Goal: Task Accomplishment & Management: Manage account settings

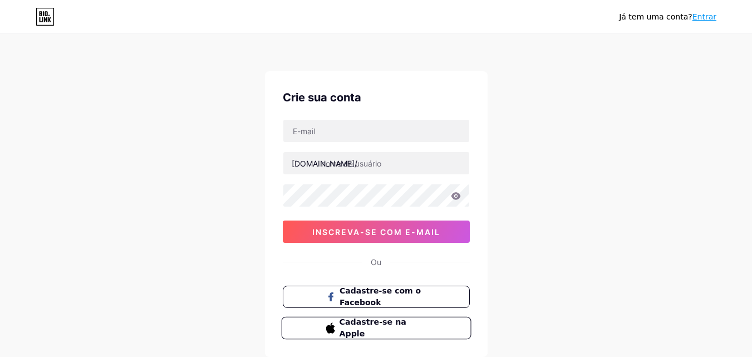
click at [417, 330] on span "Cadastre-se na Apple" at bounding box center [382, 328] width 87 height 24
click at [373, 128] on input "text" at bounding box center [376, 131] width 186 height 22
type input "[EMAIL_ADDRESS][DOMAIN_NAME]"
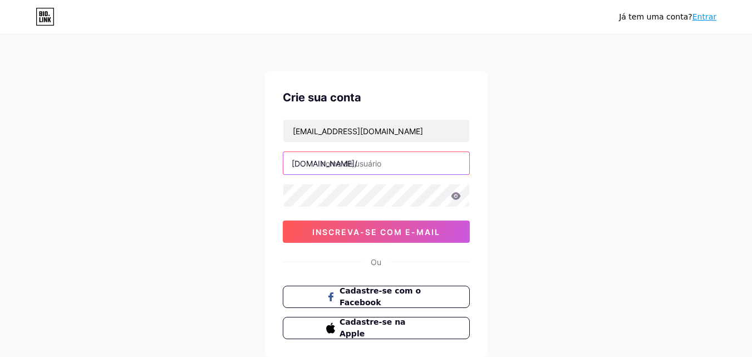
click at [362, 166] on input "text" at bounding box center [376, 163] width 186 height 22
type input "b"
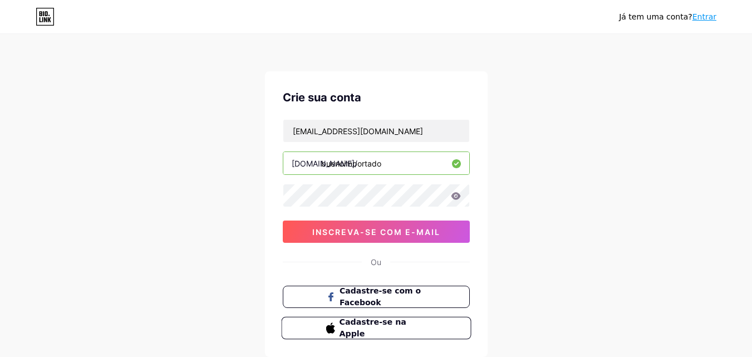
type input "buenoimportado"
click at [359, 329] on font "Cadastre-se na Apple" at bounding box center [372, 327] width 67 height 21
click at [454, 197] on icon at bounding box center [455, 195] width 9 height 7
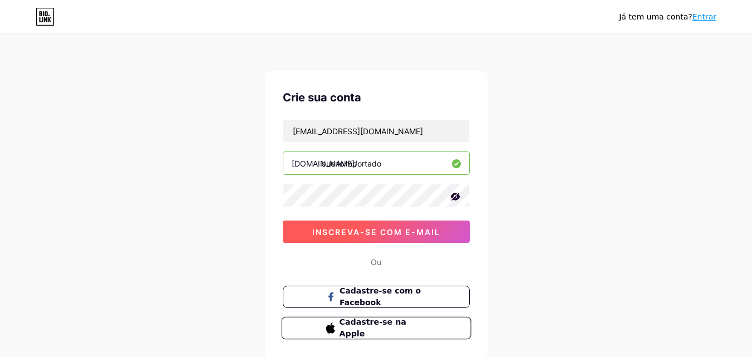
click at [352, 229] on font "inscreva-se com e-mail" at bounding box center [376, 231] width 128 height 9
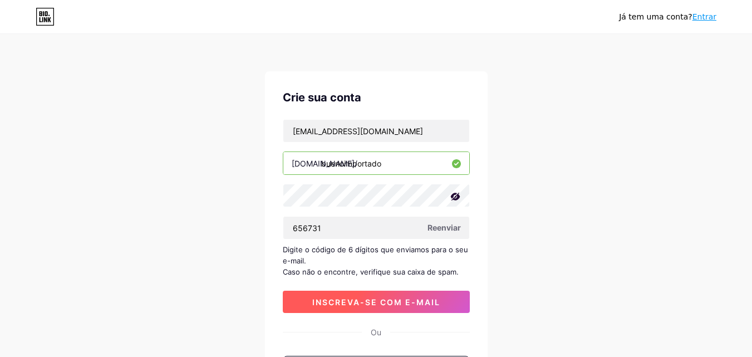
type input "656731"
click at [358, 299] on font "inscreva-se com e-mail" at bounding box center [376, 301] width 128 height 9
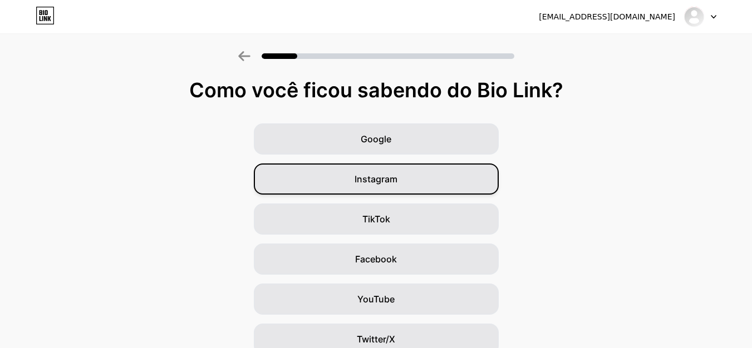
click at [465, 184] on div "Instagram" at bounding box center [376, 179] width 245 height 31
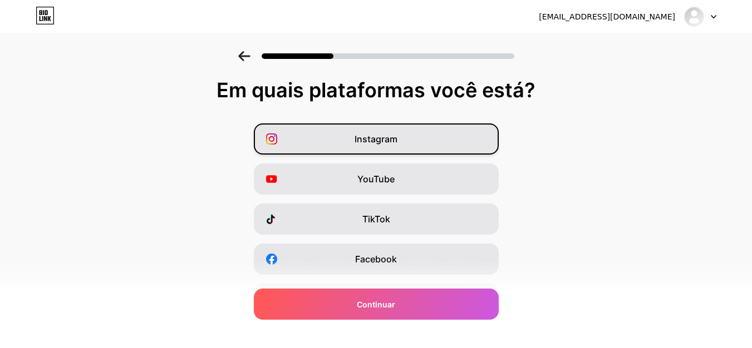
click at [446, 146] on div "Instagram" at bounding box center [376, 138] width 245 height 31
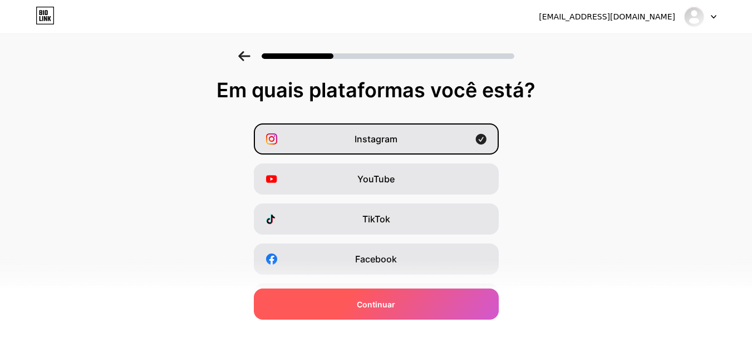
click at [414, 303] on div "Continuar" at bounding box center [376, 304] width 245 height 31
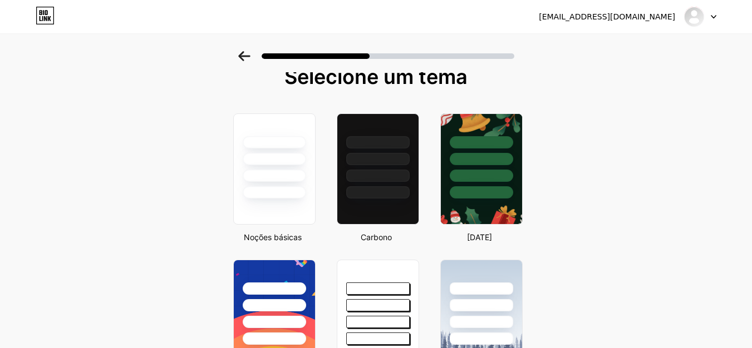
scroll to position [4, 0]
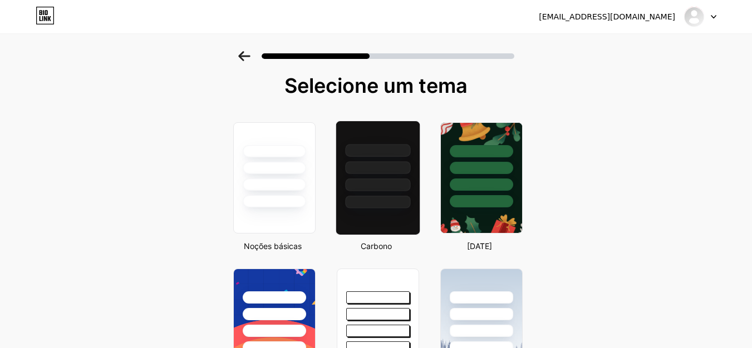
click at [376, 171] on div at bounding box center [377, 167] width 65 height 13
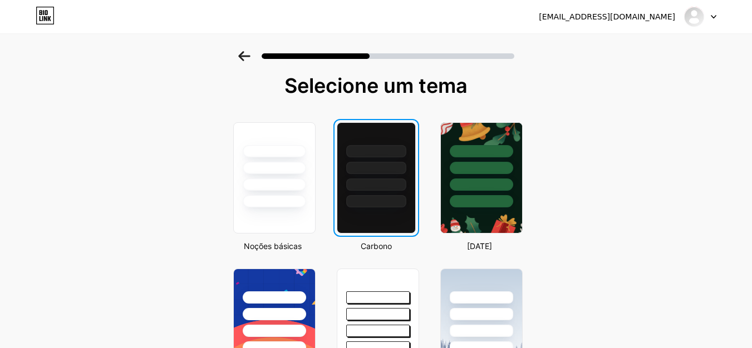
scroll to position [0, 0]
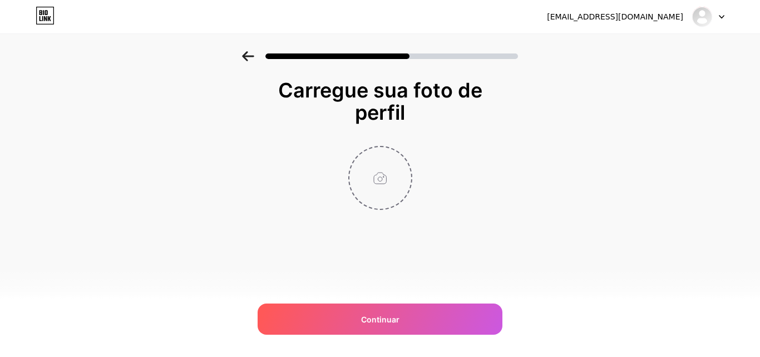
click at [377, 186] on input "file" at bounding box center [380, 178] width 62 height 62
type input "C:\fakepath\Imagem do WhatsApp de [DATE] à(s) 17.23.07_b18aa221.jpg"
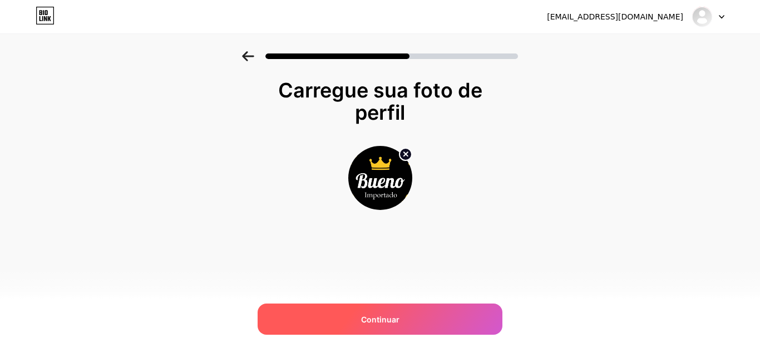
click at [374, 317] on font "Continuar" at bounding box center [380, 318] width 38 height 9
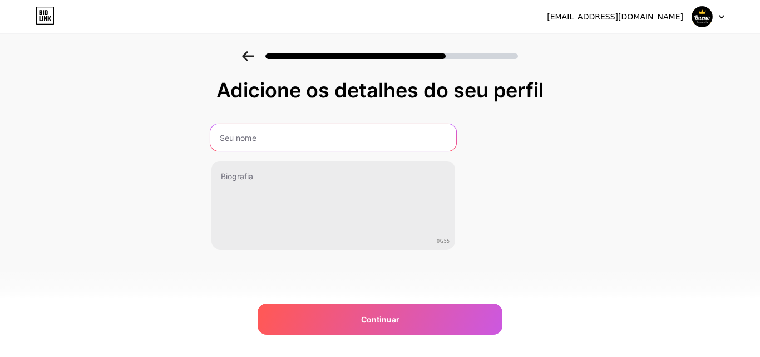
click at [259, 143] on input "text" at bounding box center [333, 137] width 246 height 27
type input "b"
type input "B"
type input "BUENO IMPORTADO"
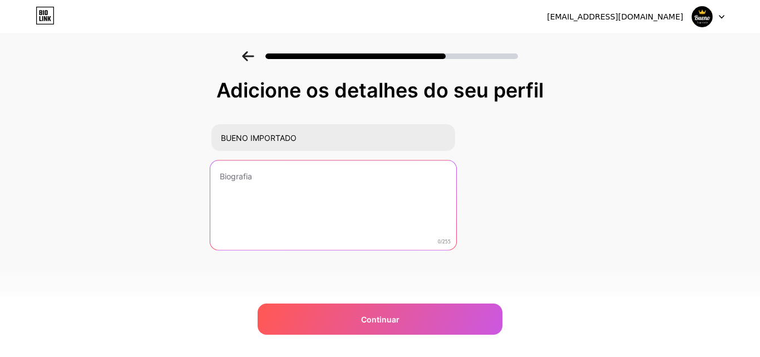
click at [246, 179] on textarea at bounding box center [333, 205] width 246 height 91
click at [235, 177] on textarea at bounding box center [333, 205] width 246 height 91
paste textarea "Bem-vindo à [GEOGRAPHIC_DATA] Importado! A loja masculina que mais vende na reg…"
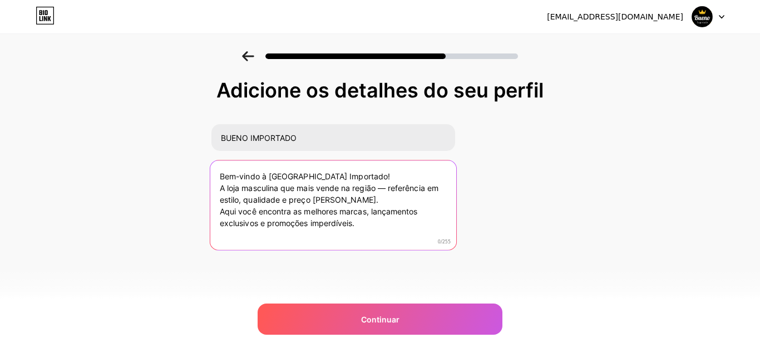
click at [277, 190] on textarea "Bem-vindo à [GEOGRAPHIC_DATA] Importado! A loja masculina que mais vende na reg…" at bounding box center [333, 205] width 246 height 91
click at [314, 186] on textarea "Bem-vindo à [GEOGRAPHIC_DATA] Importado! A loja que mais vende na região — refe…" at bounding box center [333, 205] width 246 height 91
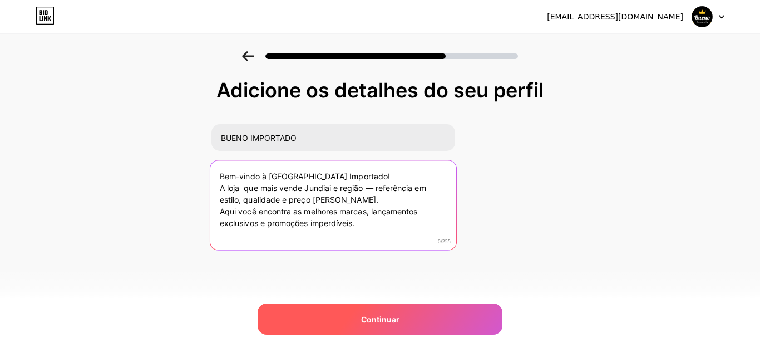
type textarea "Bem-vindo à [GEOGRAPHIC_DATA] Importado! A loja que mais vende Jundiai e região…"
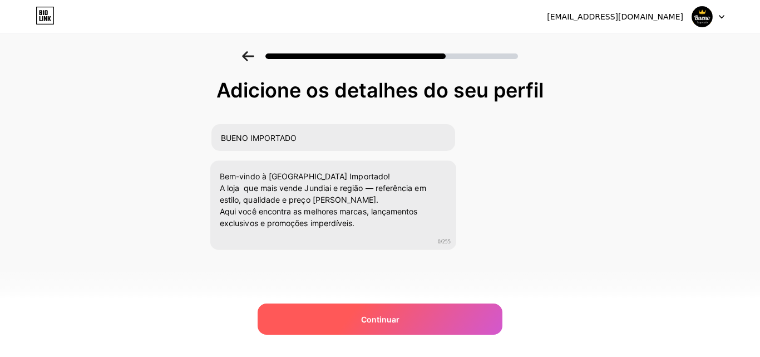
click at [369, 320] on font "Continuar" at bounding box center [380, 318] width 38 height 9
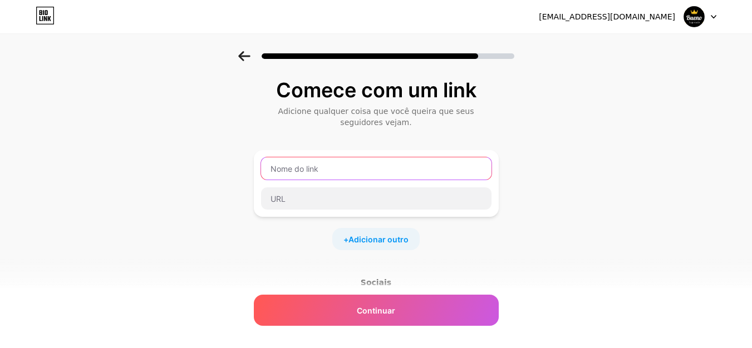
click at [325, 171] on input "text" at bounding box center [376, 168] width 230 height 22
type input "b"
type input "B"
type input "a"
type input "b"
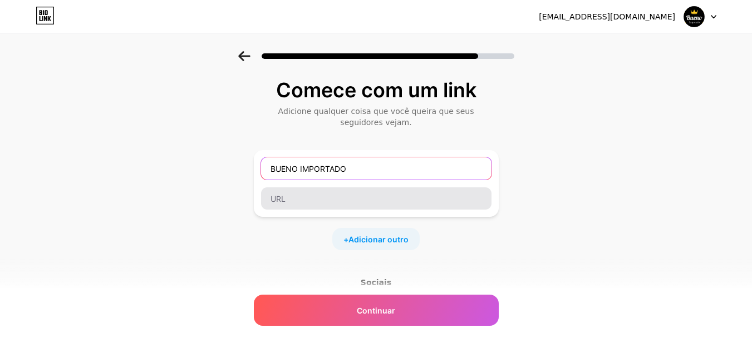
type input "BUENO IMPORTADO"
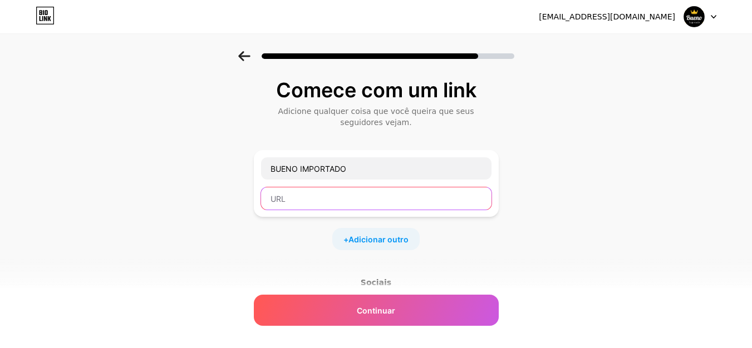
click at [329, 201] on input "text" at bounding box center [376, 198] width 230 height 22
paste input "[URL][DOMAIN_NAME]"
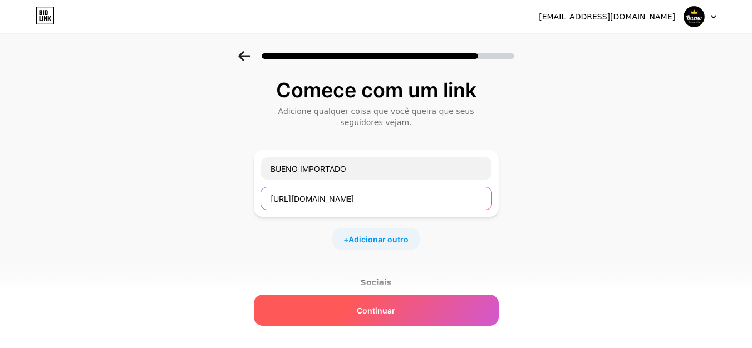
type input "[URL][DOMAIN_NAME]"
click at [352, 303] on div "Continuar" at bounding box center [376, 310] width 245 height 31
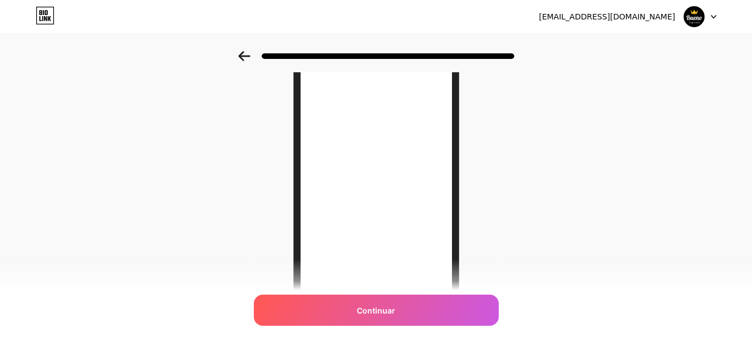
scroll to position [146, 0]
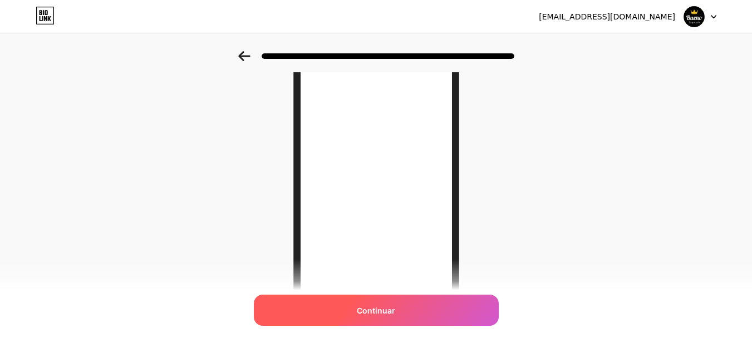
click at [441, 309] on div "Continuar" at bounding box center [376, 310] width 245 height 31
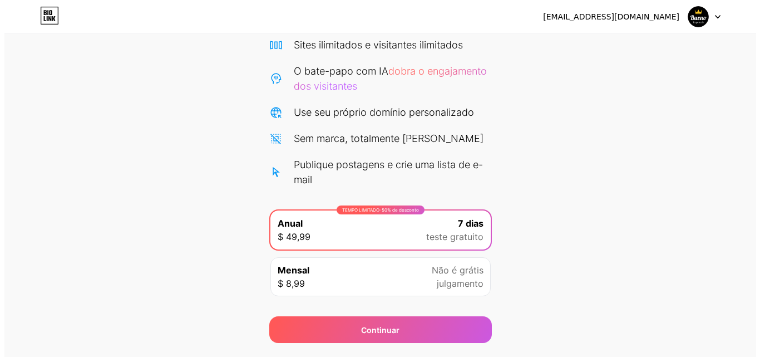
scroll to position [91, 0]
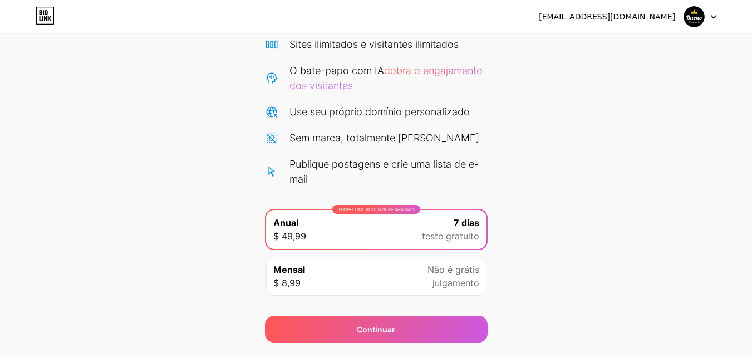
click at [409, 276] on div "Mensal $ 8,99 Não é grátis julgamento" at bounding box center [376, 275] width 220 height 39
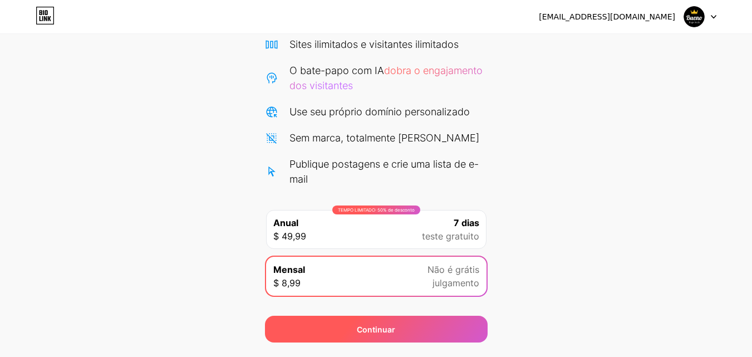
click at [385, 333] on font "Continuar" at bounding box center [376, 328] width 38 height 9
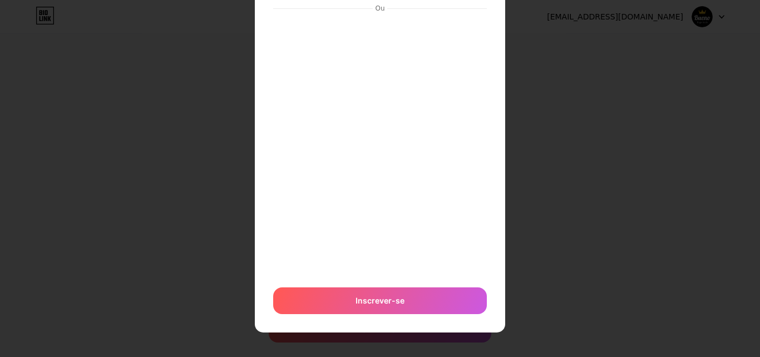
scroll to position [98, 0]
click at [533, 235] on div at bounding box center [380, 80] width 760 height 357
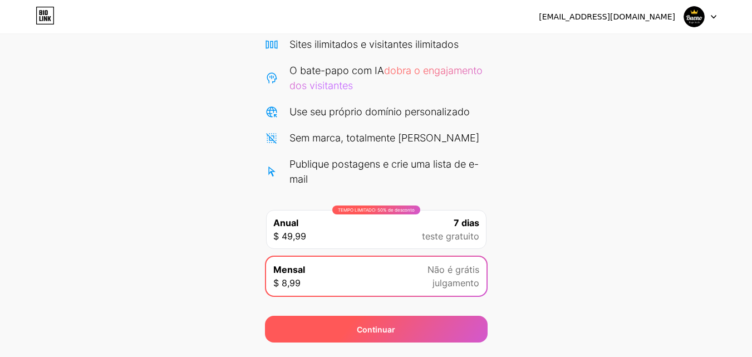
click at [360, 325] on font "Continuar" at bounding box center [376, 328] width 38 height 9
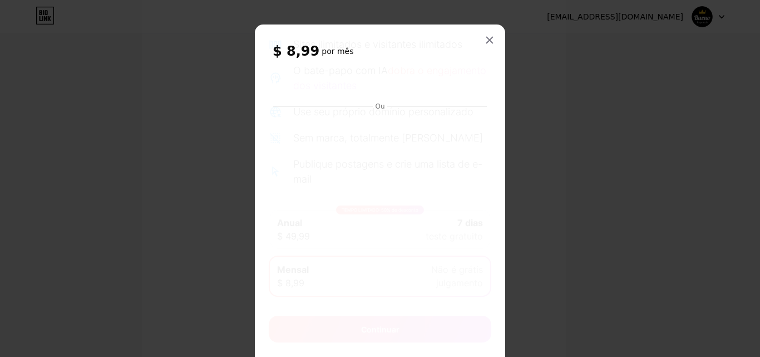
scroll to position [263, 0]
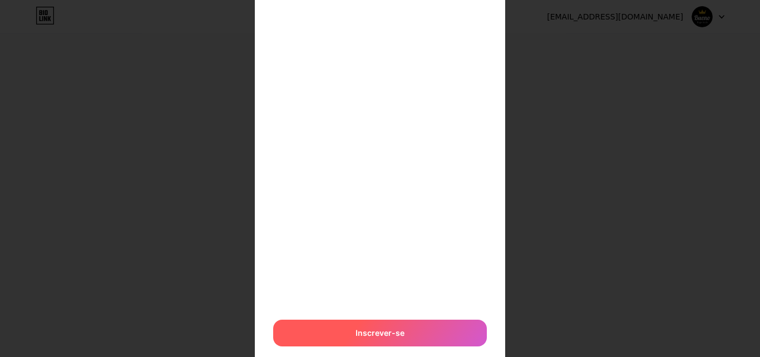
click at [355, 327] on span "Inscrever-se" at bounding box center [379, 333] width 49 height 12
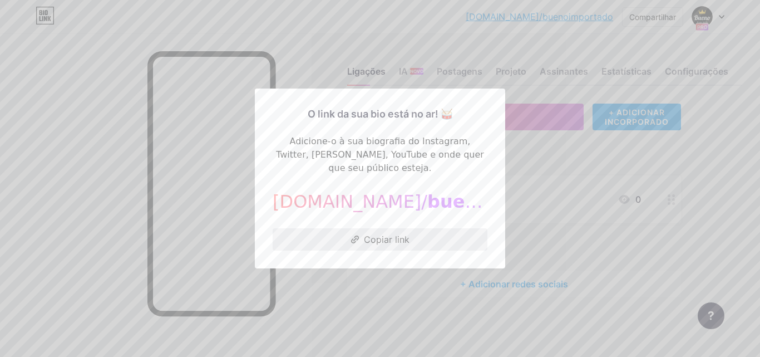
click at [403, 234] on font "Copiar link" at bounding box center [387, 239] width 46 height 11
click at [374, 238] on font "Copiar link" at bounding box center [387, 239] width 46 height 11
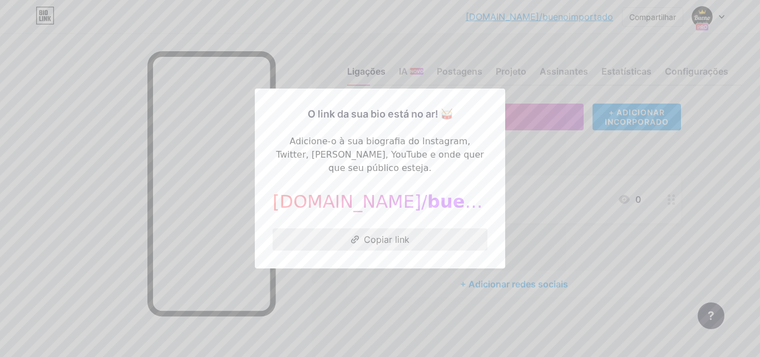
click at [374, 238] on font "Copiar link" at bounding box center [387, 239] width 46 height 11
click at [640, 144] on div at bounding box center [380, 178] width 760 height 357
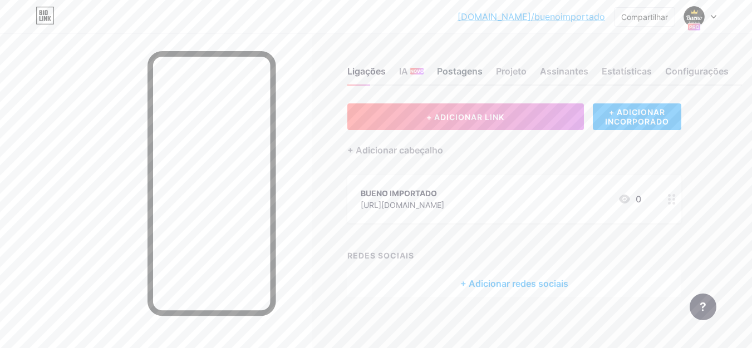
click at [463, 71] on font "Postagens" at bounding box center [460, 71] width 46 height 11
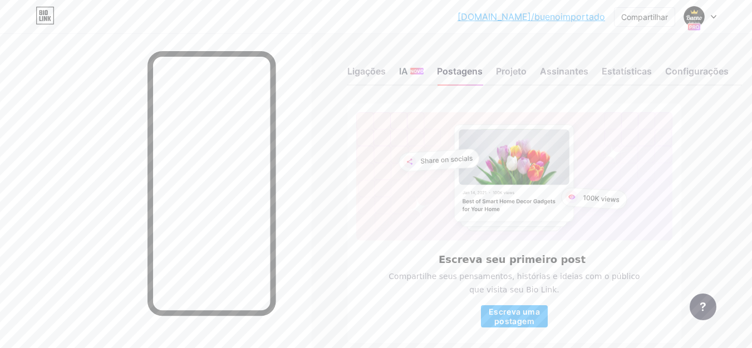
click at [414, 72] on font "NOVO" at bounding box center [416, 71] width 13 height 6
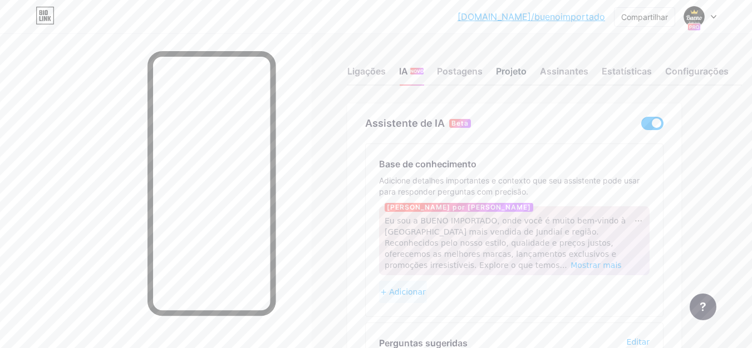
click at [505, 70] on font "Projeto" at bounding box center [511, 71] width 31 height 11
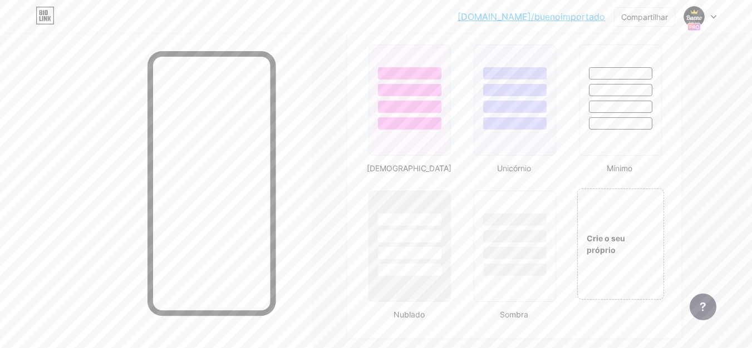
scroll to position [1269, 0]
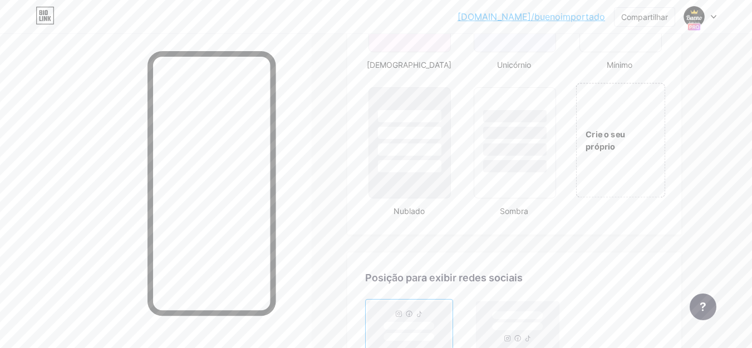
click at [623, 178] on div "Crie o seu próprio" at bounding box center [620, 140] width 90 height 115
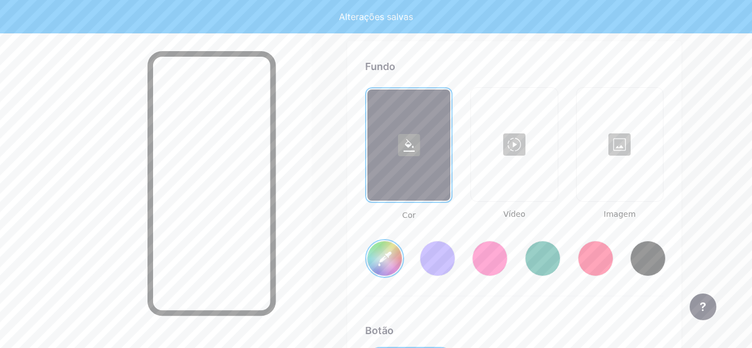
type input "#ffffff"
type input "#000000"
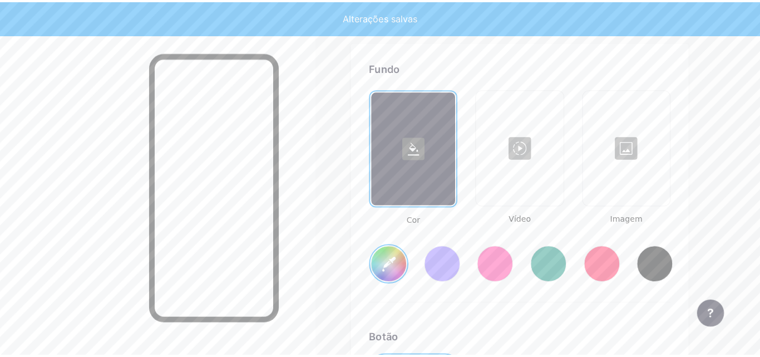
scroll to position [1489, 0]
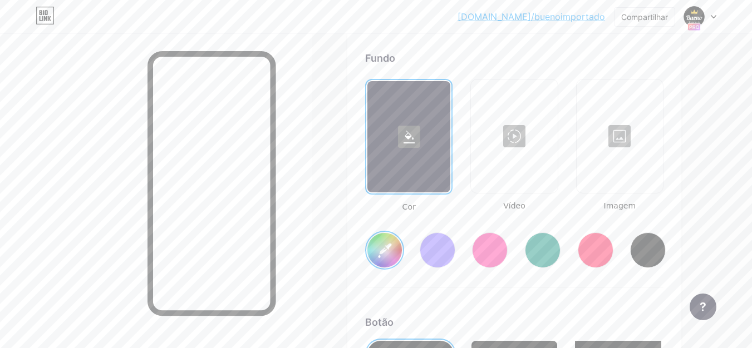
click at [491, 257] on div at bounding box center [490, 251] width 36 height 36
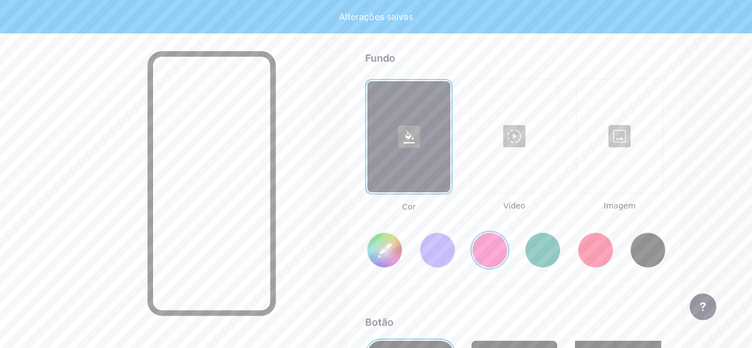
click at [437, 258] on div at bounding box center [437, 251] width 36 height 36
type input "#856bff"
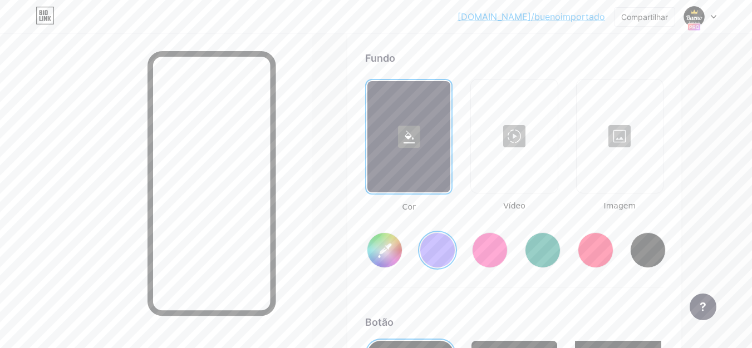
click at [620, 147] on div at bounding box center [619, 136] width 84 height 111
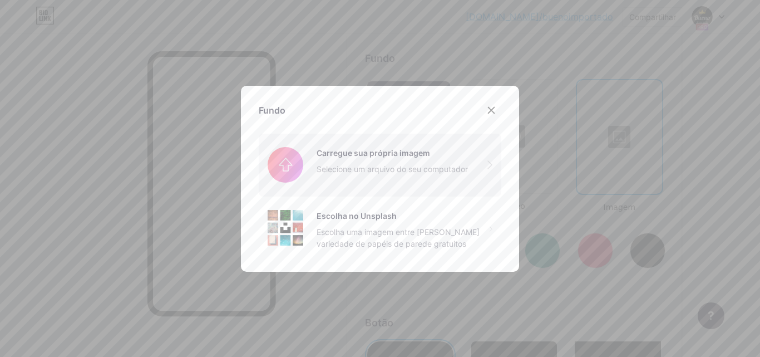
click at [439, 165] on input "file" at bounding box center [380, 165] width 243 height 62
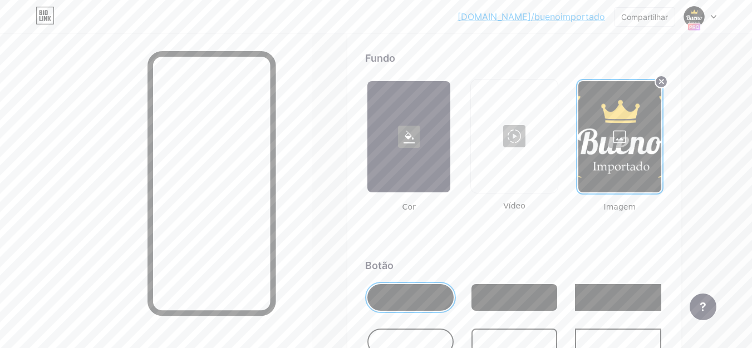
drag, startPoint x: 617, startPoint y: 148, endPoint x: 580, endPoint y: 134, distance: 40.5
drag, startPoint x: 580, startPoint y: 134, endPoint x: 694, endPoint y: 119, distance: 115.5
click at [500, 156] on div at bounding box center [514, 136] width 84 height 111
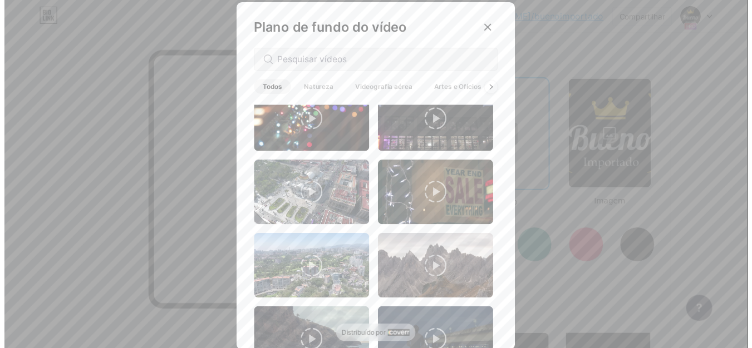
scroll to position [182, 0]
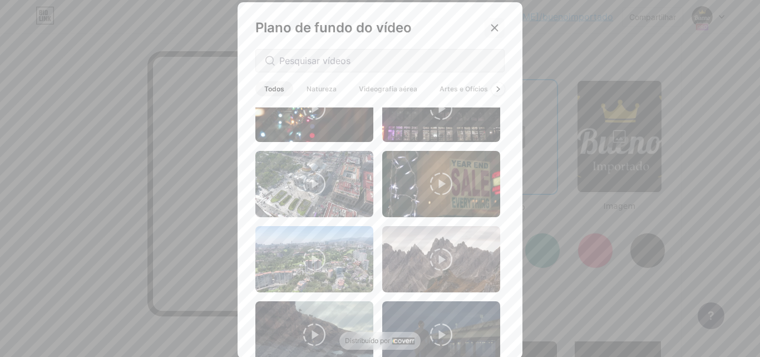
click at [491, 29] on icon at bounding box center [494, 27] width 9 height 9
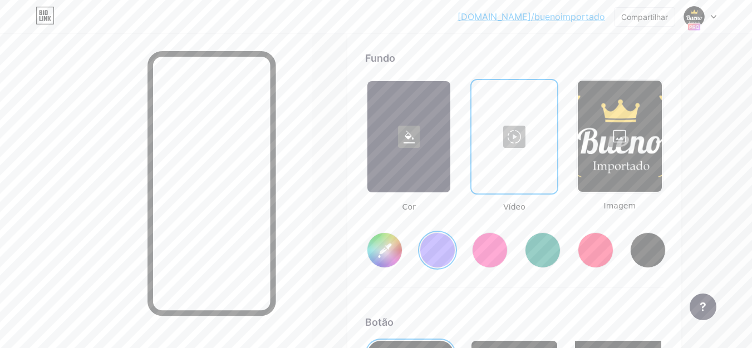
click at [623, 150] on div at bounding box center [619, 136] width 84 height 111
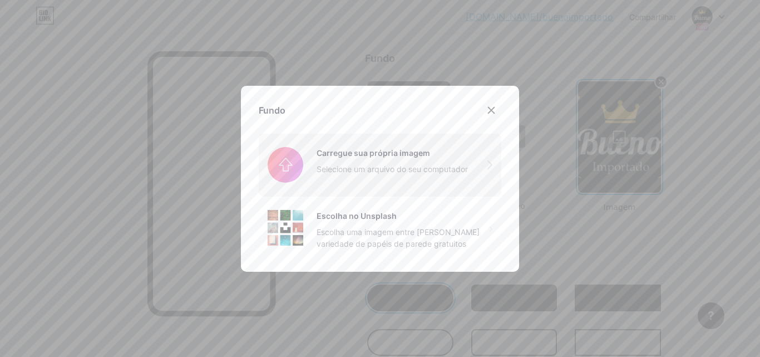
click at [409, 161] on input "file" at bounding box center [380, 165] width 243 height 62
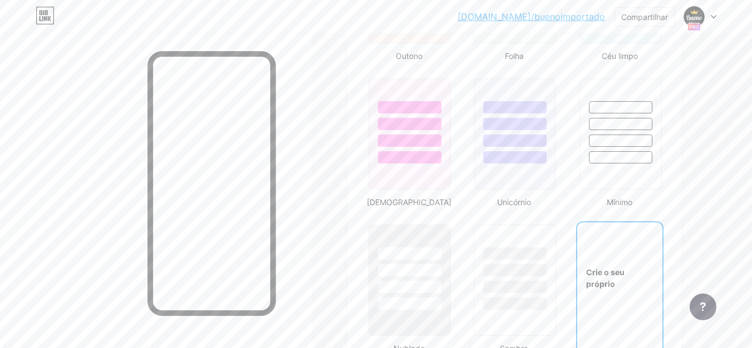
scroll to position [1118, 0]
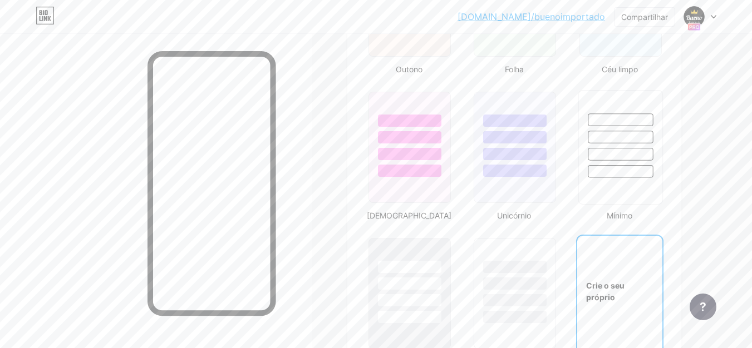
click at [591, 157] on div at bounding box center [619, 134] width 83 height 87
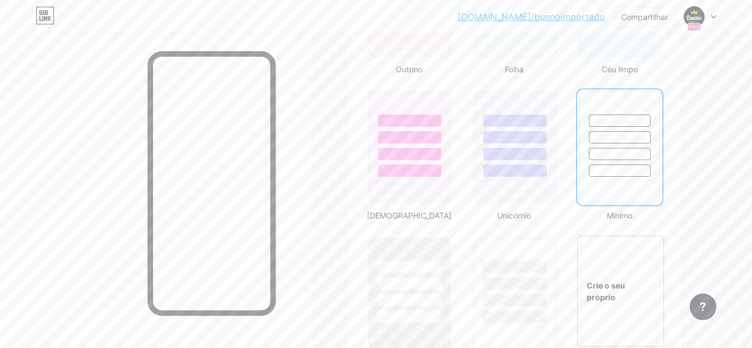
click at [591, 157] on div at bounding box center [620, 134] width 80 height 85
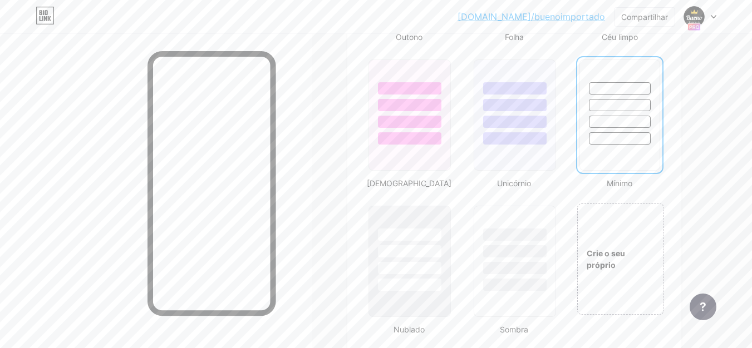
scroll to position [1170, 0]
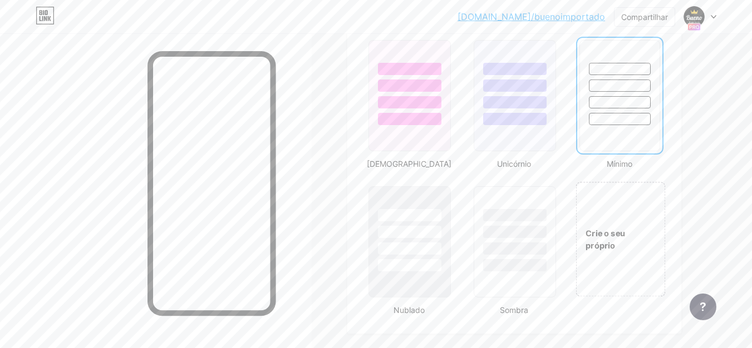
click at [602, 245] on div "Crie o seu próprio" at bounding box center [620, 240] width 88 height 24
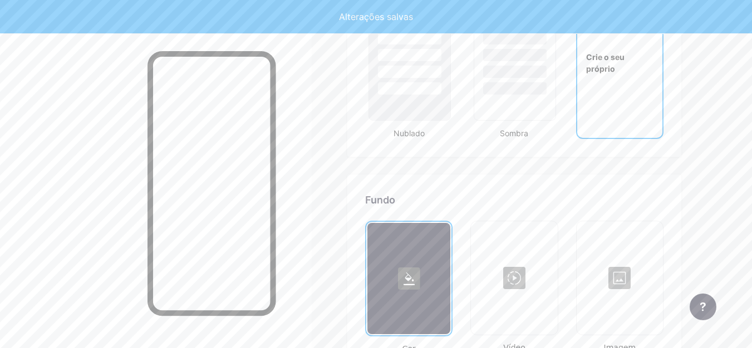
type input "#ffffff"
type input "#000000"
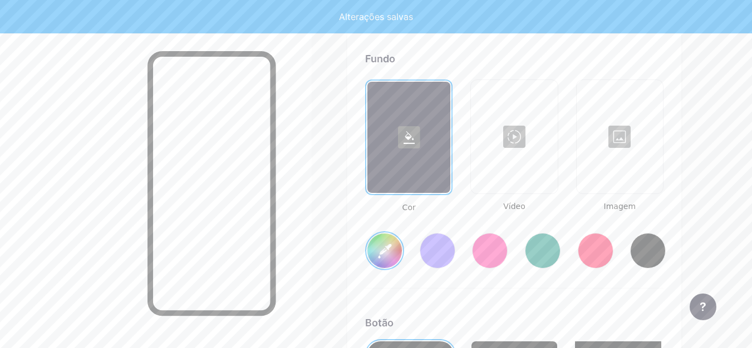
scroll to position [1489, 0]
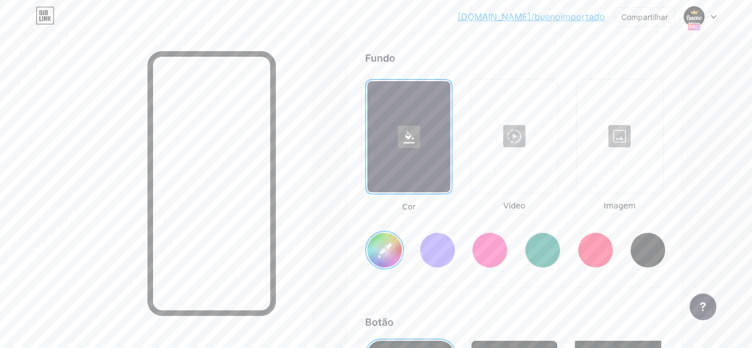
click at [645, 258] on div at bounding box center [648, 251] width 36 height 36
type input "#000000"
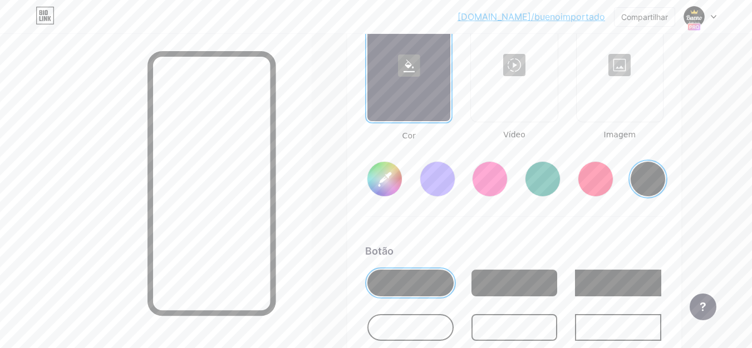
scroll to position [1640, 0]
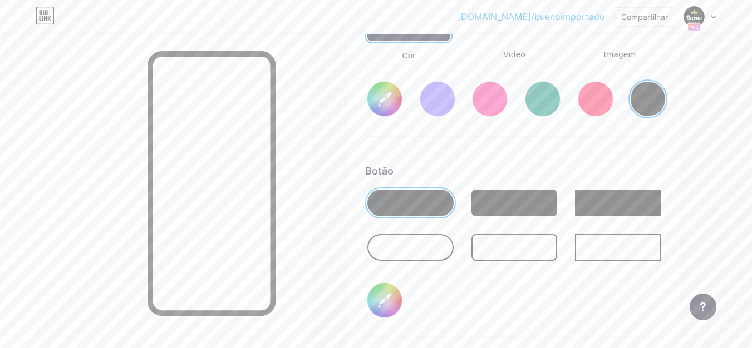
click at [511, 216] on div at bounding box center [514, 203] width 86 height 27
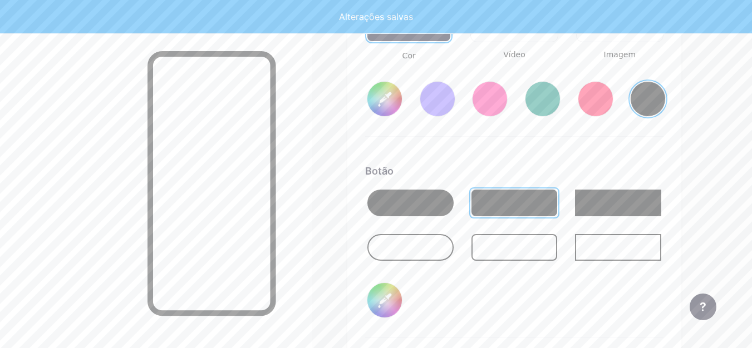
click at [434, 258] on div at bounding box center [410, 247] width 86 height 27
click at [498, 250] on div at bounding box center [514, 247] width 86 height 27
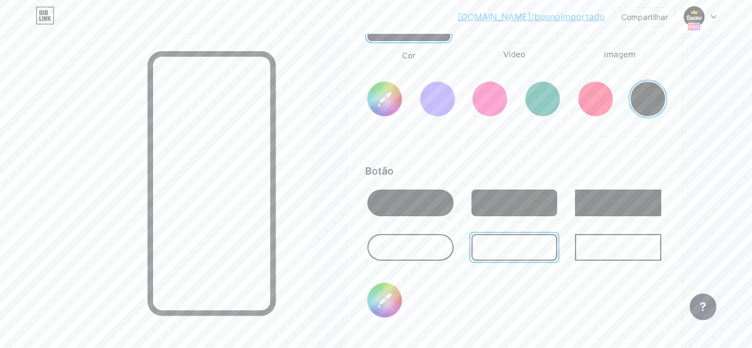
click at [595, 253] on div at bounding box center [618, 247] width 86 height 27
click at [523, 259] on div at bounding box center [514, 247] width 86 height 27
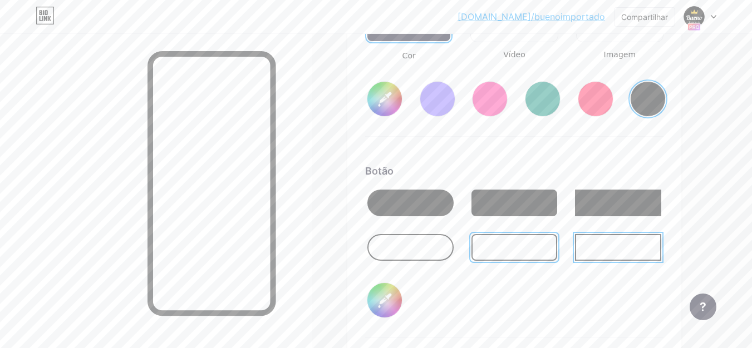
click at [523, 259] on div at bounding box center [514, 247] width 86 height 27
click at [432, 252] on div at bounding box center [410, 247] width 86 height 27
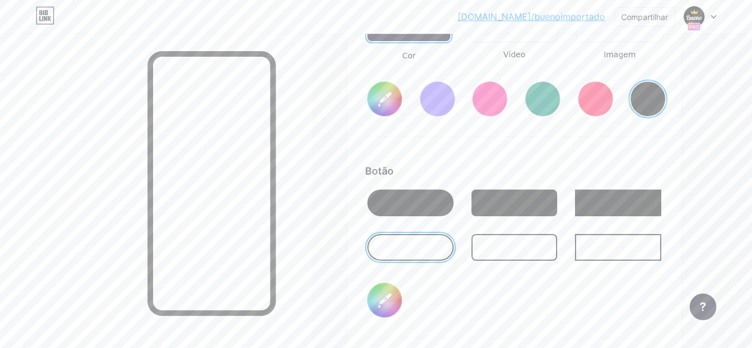
click at [380, 310] on input "#000000" at bounding box center [384, 300] width 34 height 34
type input "#ffdd00"
click at [547, 178] on div "Botão" at bounding box center [514, 171] width 298 height 15
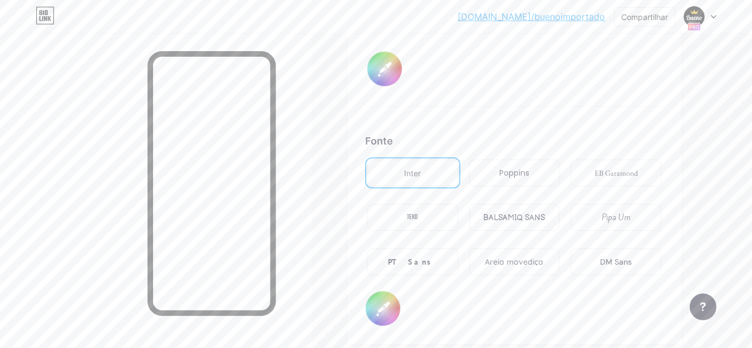
scroll to position [1898, 0]
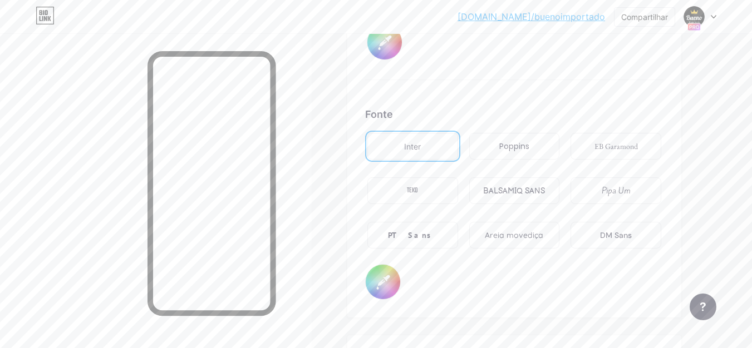
click at [515, 152] on font "Poppins" at bounding box center [514, 146] width 30 height 11
click at [601, 151] on div "EB Garamond" at bounding box center [615, 146] width 91 height 27
click at [424, 202] on div "TEKO" at bounding box center [412, 190] width 91 height 27
click at [500, 194] on div "BALSAMIQ SANS" at bounding box center [514, 190] width 91 height 27
click at [587, 204] on div "Pipa Um" at bounding box center [615, 190] width 91 height 27
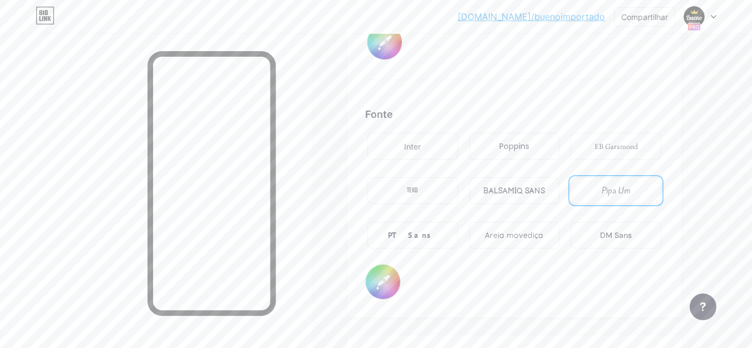
click at [431, 249] on div "PT Sans" at bounding box center [412, 235] width 91 height 27
click at [507, 240] on font "Areia movediça" at bounding box center [514, 235] width 58 height 10
click at [592, 239] on div "DM Sans" at bounding box center [615, 235] width 91 height 27
click at [406, 151] on font "Inter" at bounding box center [412, 146] width 17 height 9
click at [428, 191] on div "TEKO" at bounding box center [412, 190] width 91 height 27
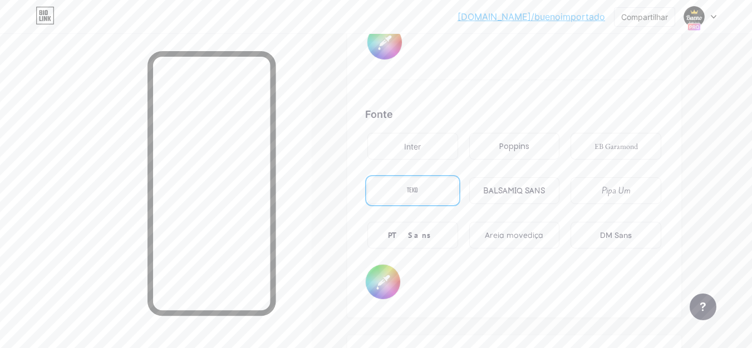
click at [606, 160] on div "EB Garamond" at bounding box center [615, 146] width 91 height 27
click at [497, 152] on div "Poppins" at bounding box center [514, 146] width 91 height 27
click at [518, 196] on font "BALSAMIQ SANS" at bounding box center [514, 190] width 62 height 9
click at [608, 196] on font "Pipa Um" at bounding box center [615, 190] width 29 height 11
click at [615, 151] on font "EB Garamond" at bounding box center [615, 146] width 43 height 10
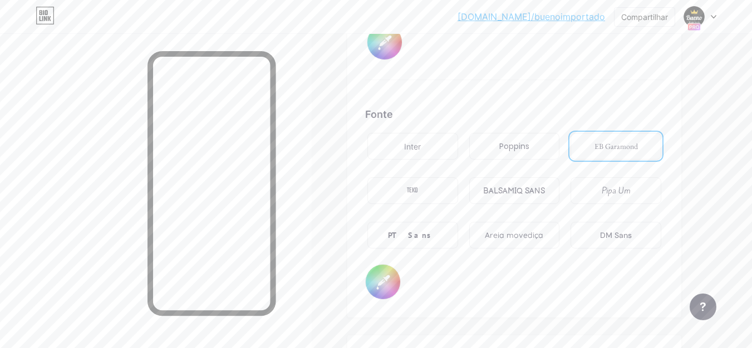
click at [518, 196] on font "BALSAMIQ SANS" at bounding box center [514, 190] width 62 height 9
click at [494, 160] on div "Poppins" at bounding box center [514, 146] width 91 height 27
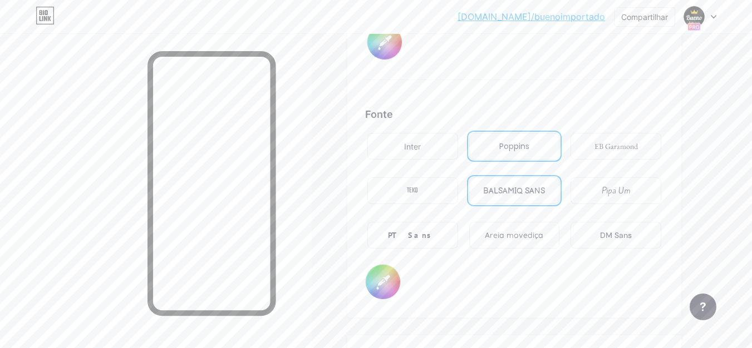
click at [426, 198] on div "TEKO" at bounding box center [412, 190] width 91 height 27
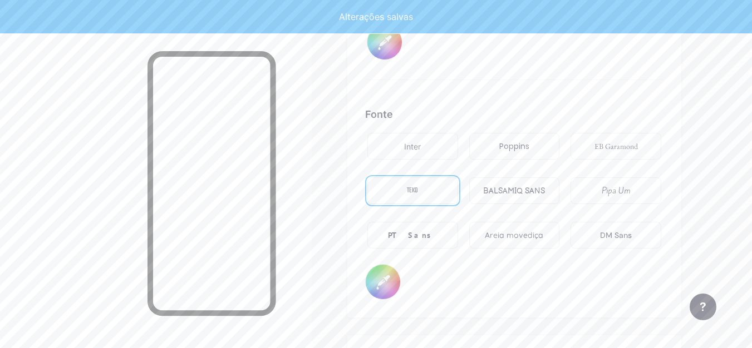
click at [426, 198] on div "TEKO" at bounding box center [412, 190] width 91 height 27
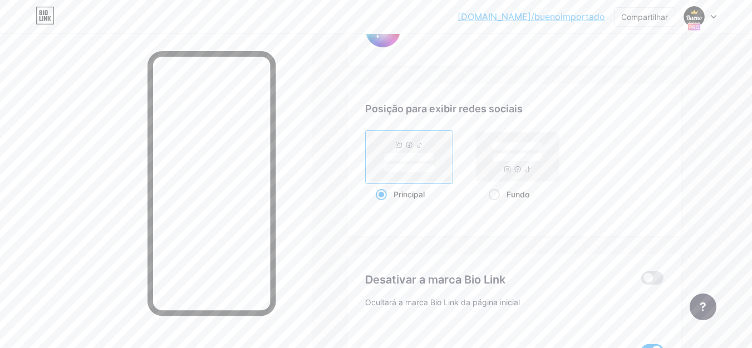
scroll to position [2172, 0]
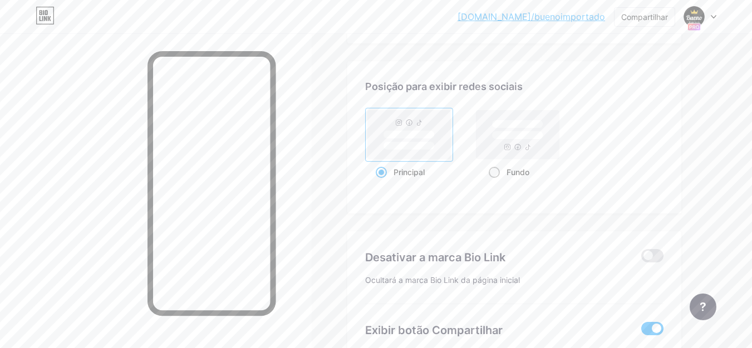
click at [488, 150] on rect at bounding box center [517, 134] width 83 height 49
click at [488, 182] on input "Fundo" at bounding box center [491, 185] width 7 height 7
radio input "true"
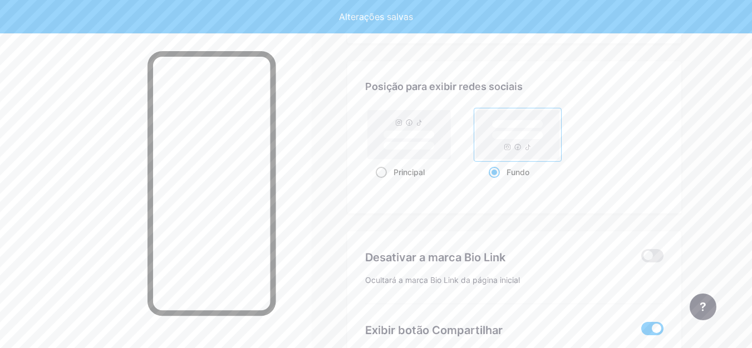
type input "Bem-vindo à Bueno Importado!A loja que mais vende Jundiai e região — referência…"
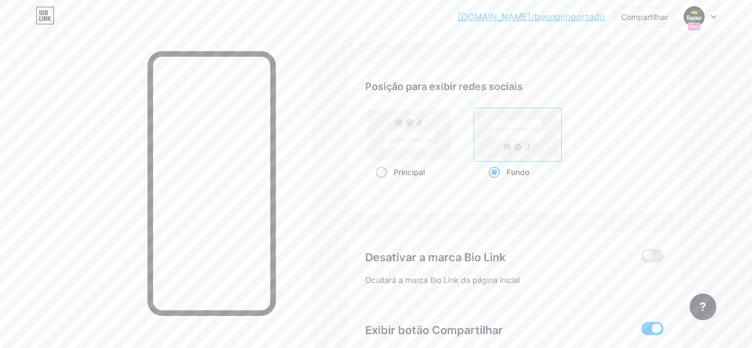
click at [426, 150] on rect at bounding box center [408, 146] width 51 height 8
click at [383, 182] on input "Principal" at bounding box center [378, 185] width 7 height 7
radio input "true"
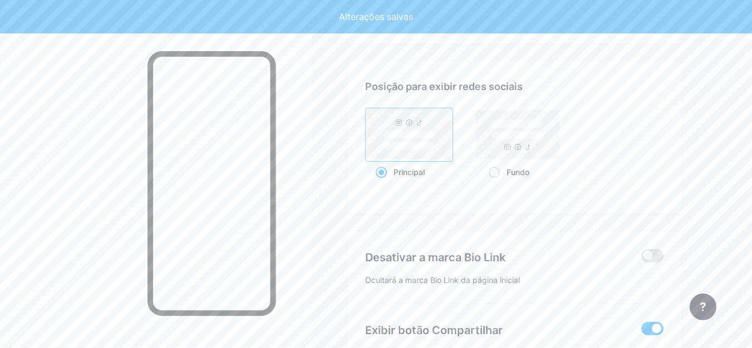
type input "Bem-vindo à Bueno Importado!A loja que mais vende Jundiai e região — referência…"
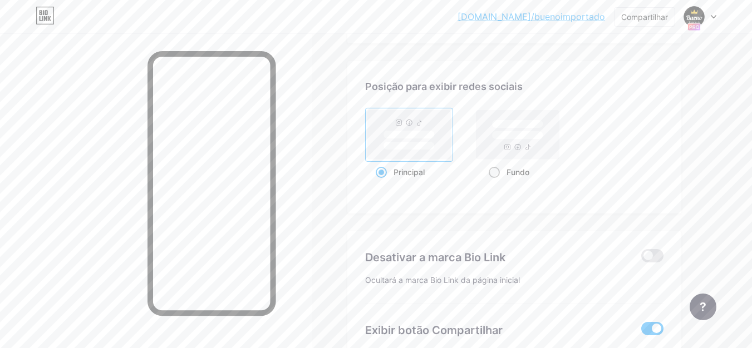
click at [525, 140] on rect at bounding box center [517, 135] width 51 height 8
click at [496, 182] on input "Fundo" at bounding box center [491, 185] width 7 height 7
radio input "true"
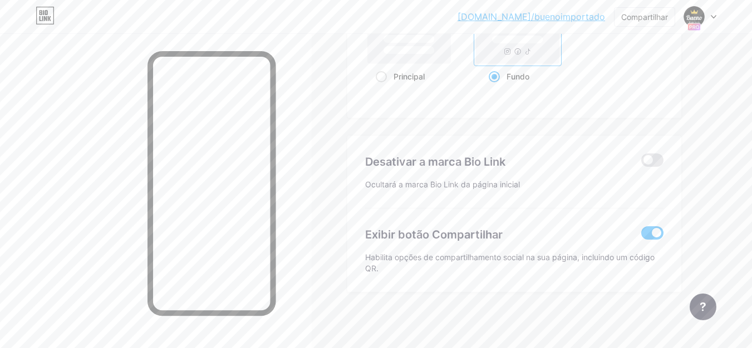
scroll to position [2280, 0]
click at [649, 231] on span at bounding box center [652, 232] width 22 height 13
click at [641, 236] on input "checkbox" at bounding box center [641, 236] width 0 height 0
click at [660, 228] on span at bounding box center [652, 232] width 22 height 13
click at [641, 236] on input "checkbox" at bounding box center [641, 236] width 0 height 0
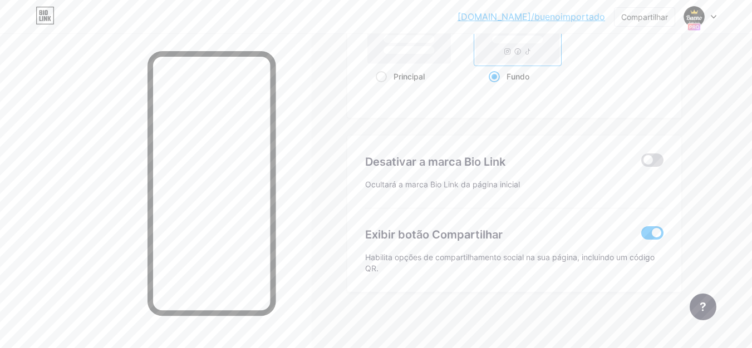
click at [659, 157] on span at bounding box center [652, 160] width 22 height 13
click at [641, 163] on input "checkbox" at bounding box center [641, 163] width 0 height 0
click at [641, 159] on span at bounding box center [652, 160] width 22 height 13
click at [641, 163] on input "checkbox" at bounding box center [641, 163] width 0 height 0
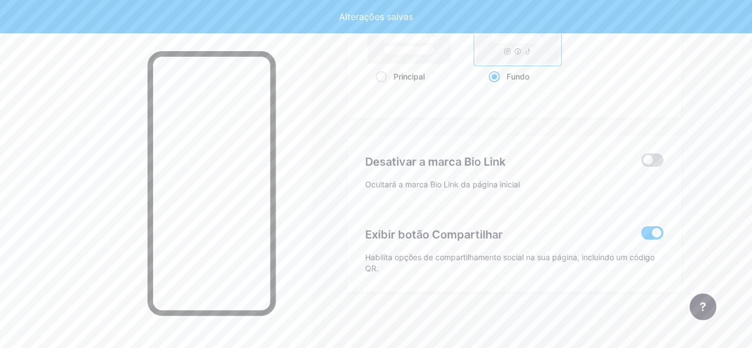
type input "Bem-vindo à Bueno Importado!A loja que mais vende Jundiai e região — referência…"
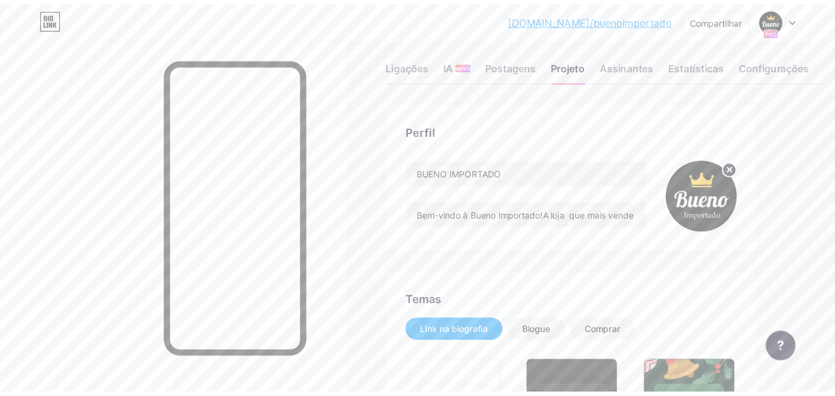
scroll to position [0, 0]
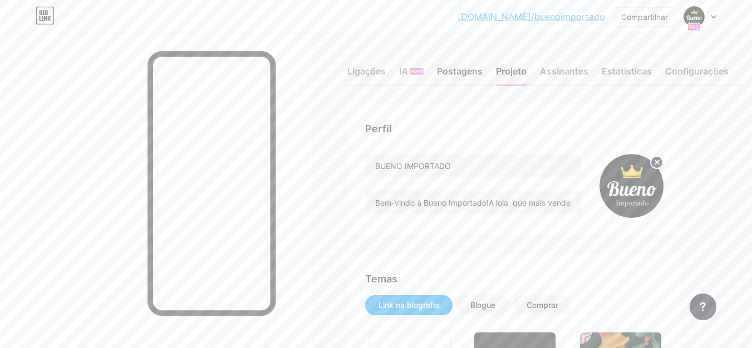
click at [449, 72] on font "Postagens" at bounding box center [460, 71] width 46 height 11
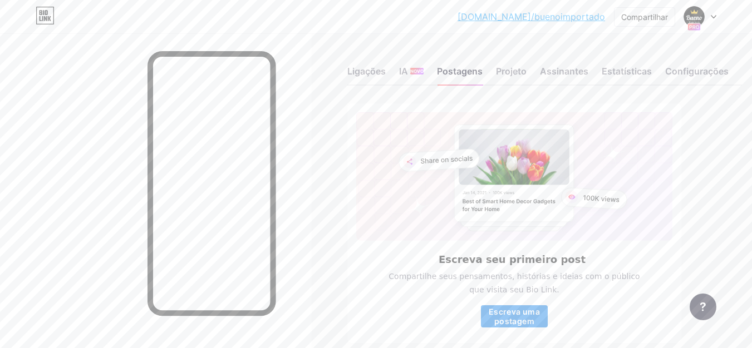
click at [524, 318] on font "Escreva uma postagem" at bounding box center [513, 316] width 51 height 19
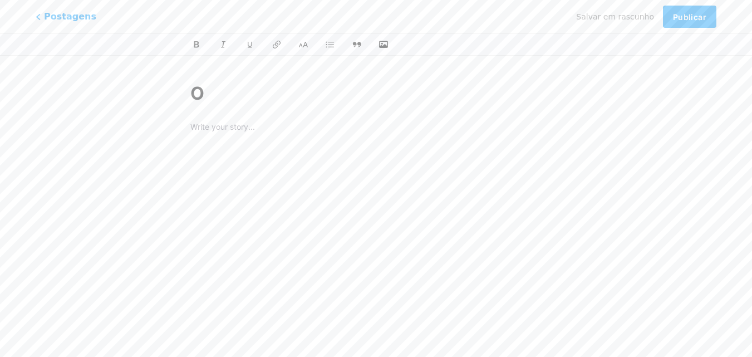
type input "OI"
type input "oi"
type input "O"
click at [68, 16] on font "Postagens" at bounding box center [70, 17] width 57 height 12
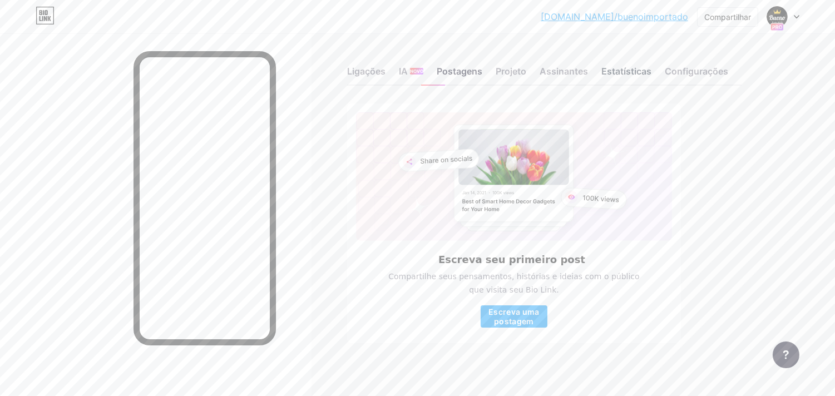
click at [633, 67] on font "Estatísticas" at bounding box center [626, 71] width 50 height 11
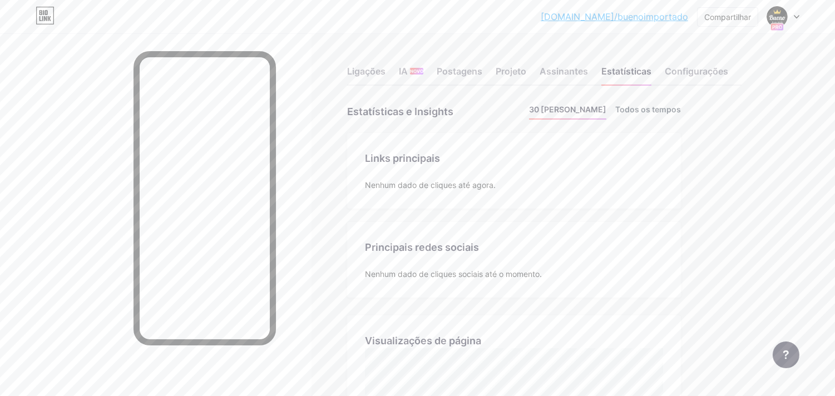
click at [649, 106] on font "Todos os tempos" at bounding box center [648, 109] width 66 height 9
click at [685, 73] on font "Configurações" at bounding box center [696, 71] width 63 height 11
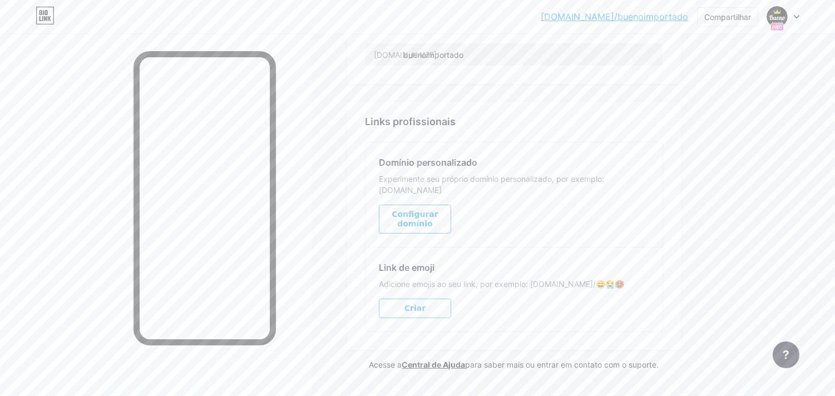
scroll to position [556, 0]
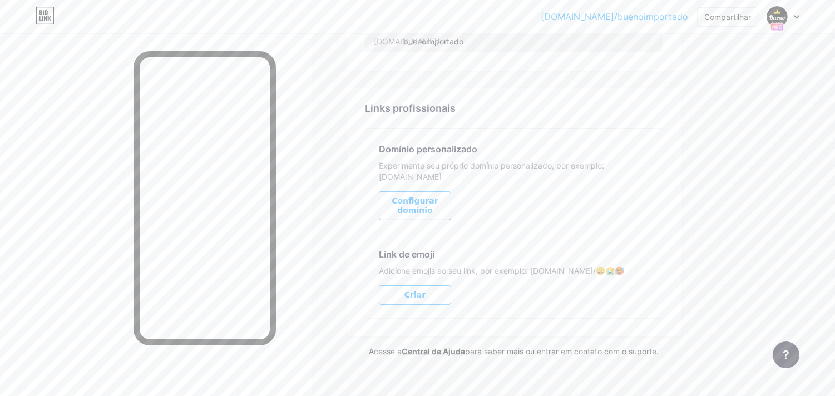
click at [426, 285] on button "Criar" at bounding box center [415, 294] width 72 height 19
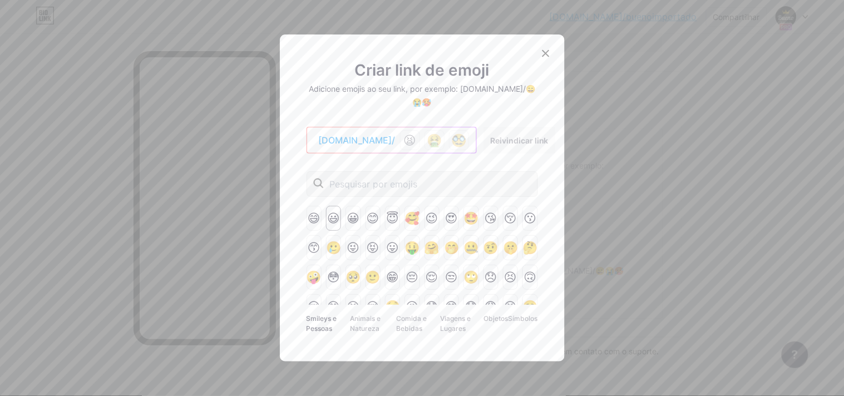
click at [332, 214] on font "😃" at bounding box center [333, 218] width 13 height 14
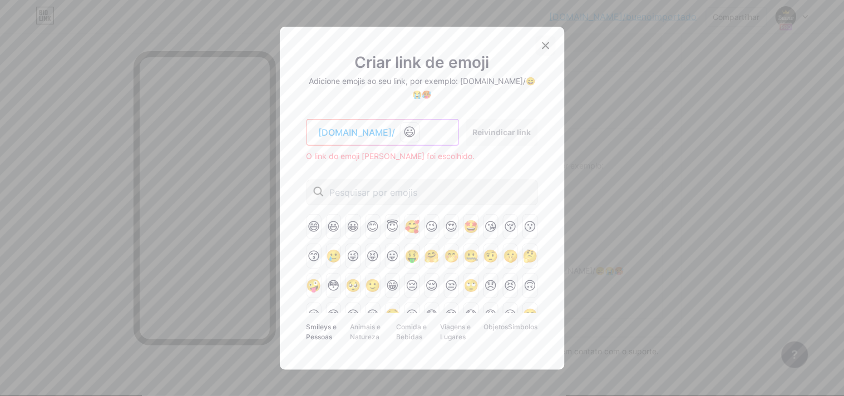
click at [545, 48] on icon at bounding box center [545, 45] width 9 height 9
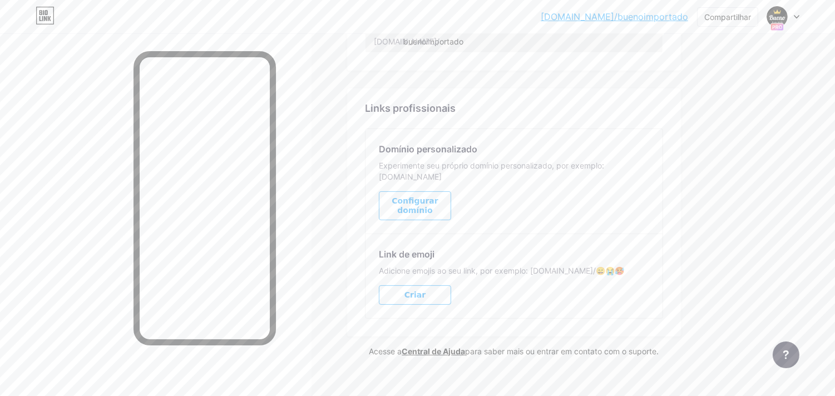
click at [418, 198] on font "Configurar domínio" at bounding box center [415, 205] width 46 height 18
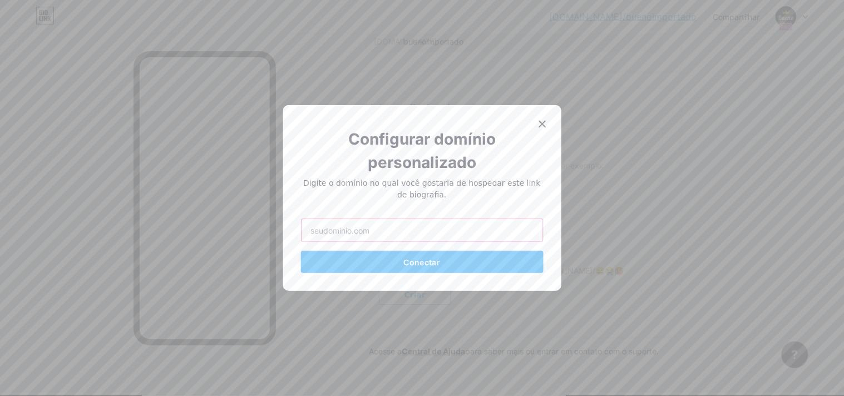
click at [395, 231] on input "text" at bounding box center [422, 230] width 241 height 22
type input "N"
type input "BUENO.IMPORTADO"
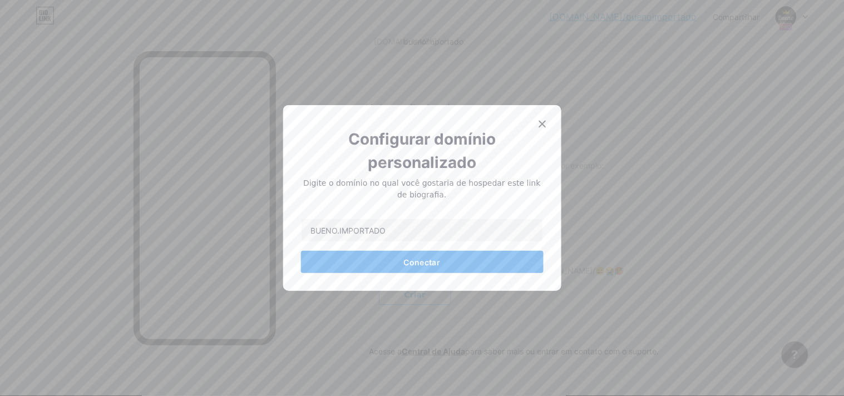
click at [413, 265] on font "Conectar" at bounding box center [422, 262] width 37 height 9
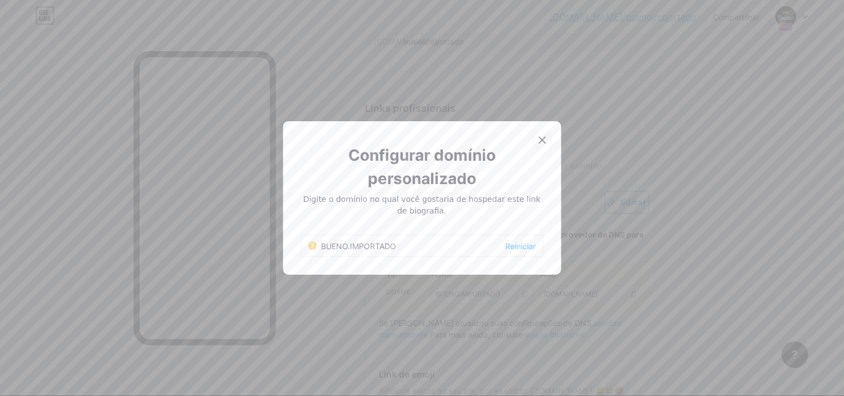
click at [543, 135] on div at bounding box center [542, 140] width 20 height 20
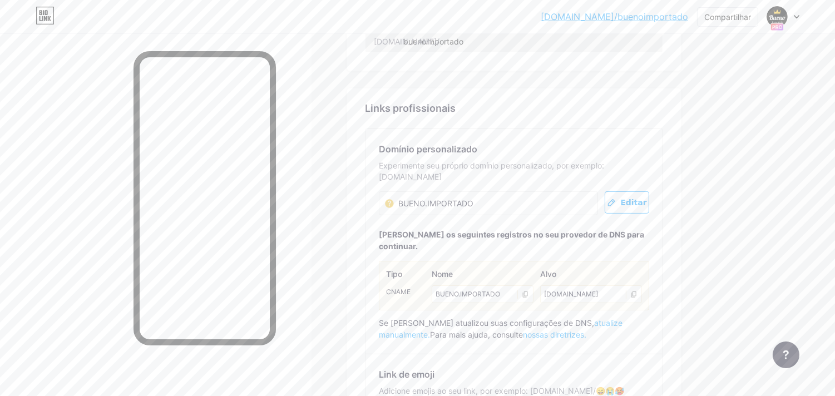
click at [636, 291] on icon at bounding box center [633, 294] width 5 height 6
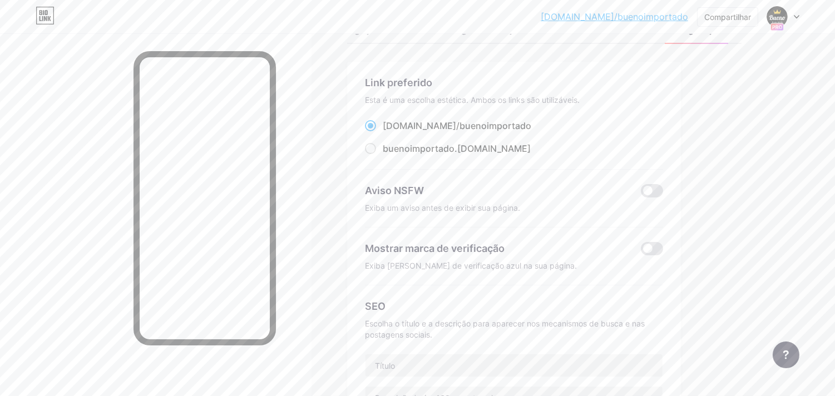
scroll to position [0, 0]
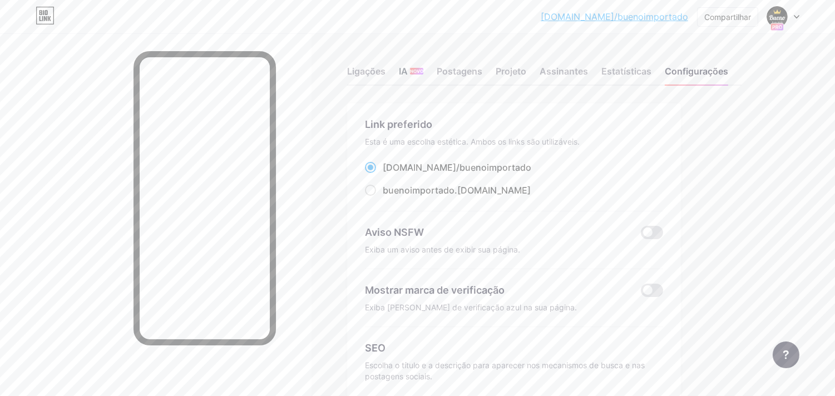
click at [403, 70] on font "IA" at bounding box center [403, 71] width 9 height 11
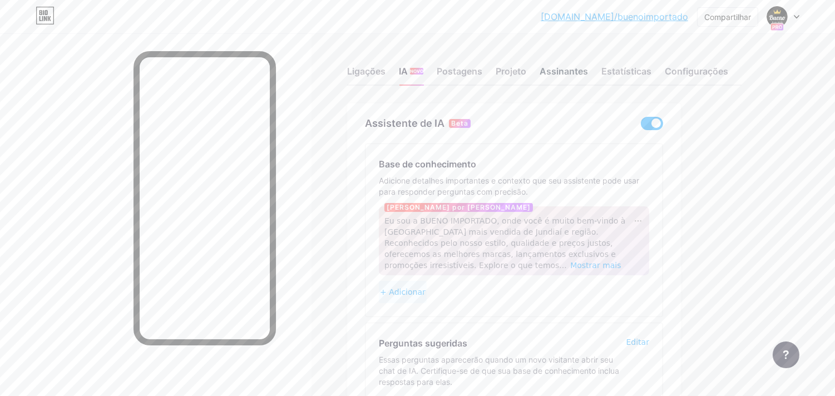
click at [568, 70] on font "Assinantes" at bounding box center [564, 71] width 48 height 11
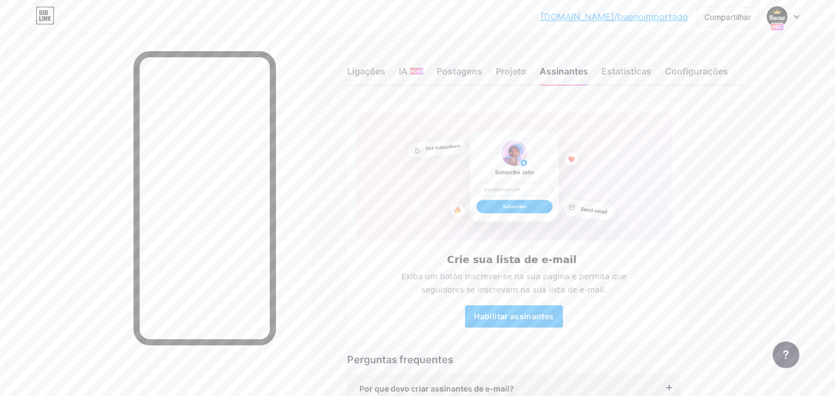
click at [607, 17] on font "[DOMAIN_NAME]/buenoimportado" at bounding box center [614, 16] width 147 height 11
click at [705, 13] on font "Compartilhar" at bounding box center [727, 16] width 47 height 9
click at [669, 58] on font "Copiar link" at bounding box center [650, 57] width 47 height 11
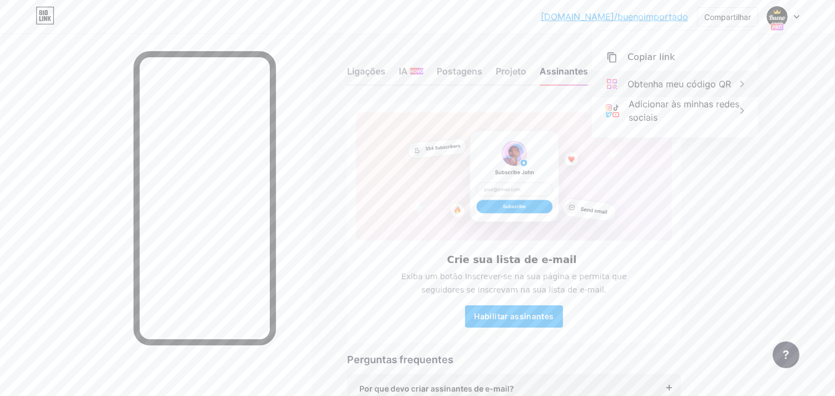
click at [708, 82] on font "Obtenha meu código QR" at bounding box center [678, 83] width 103 height 11
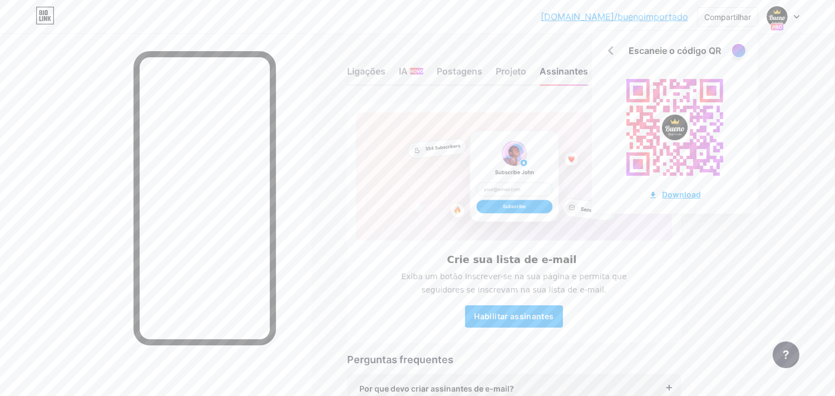
click at [670, 197] on font "Download" at bounding box center [681, 194] width 39 height 9
drag, startPoint x: 688, startPoint y: 39, endPoint x: 654, endPoint y: 16, distance: 41.1
click at [654, 16] on font "[DOMAIN_NAME]/buenoimportado" at bounding box center [614, 16] width 147 height 11
click at [698, 248] on div "Crie sua lista de e-mail Exiba um botão Inscrever-se na sua página e permita qu…" at bounding box center [544, 289] width 394 height 372
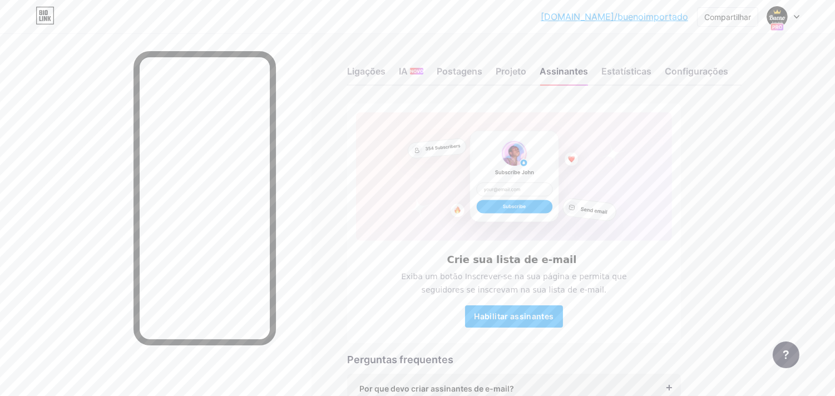
click at [661, 12] on font "[DOMAIN_NAME]/buenoimportado" at bounding box center [614, 16] width 147 height 11
click at [515, 68] on font "Projeto" at bounding box center [511, 71] width 31 height 11
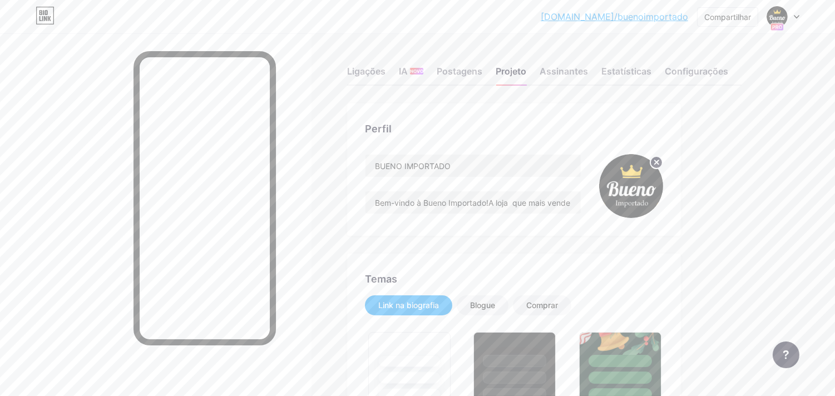
type input "#000000"
type input "#ffffff"
click at [459, 70] on font "Postagens" at bounding box center [460, 71] width 46 height 11
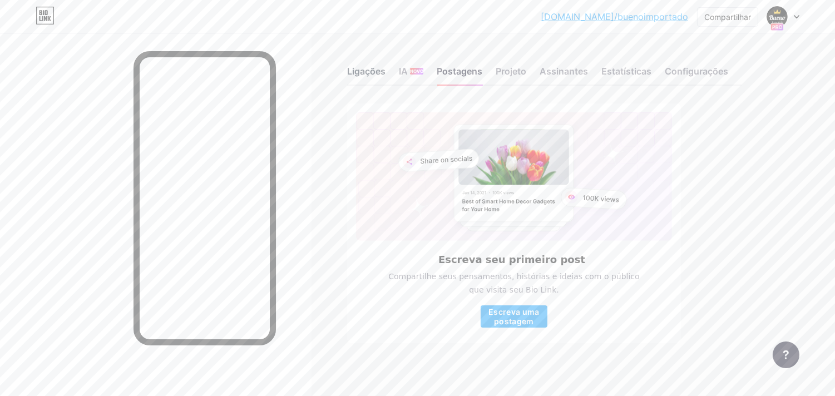
click at [358, 67] on font "Ligações" at bounding box center [366, 71] width 38 height 11
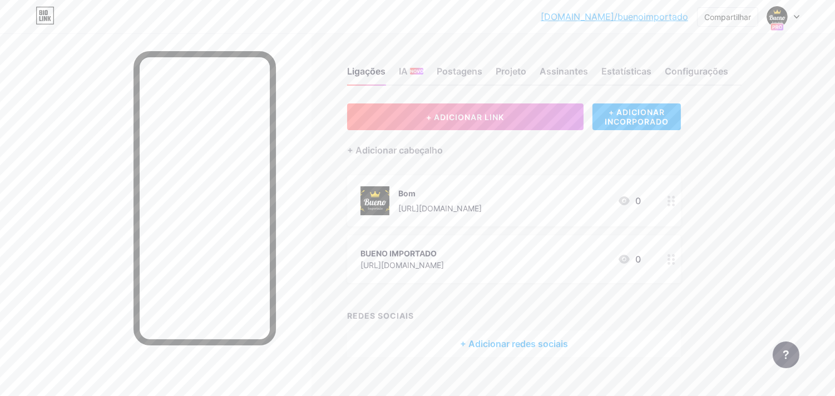
click at [503, 345] on font "+ Adicionar redes sociais" at bounding box center [514, 343] width 108 height 11
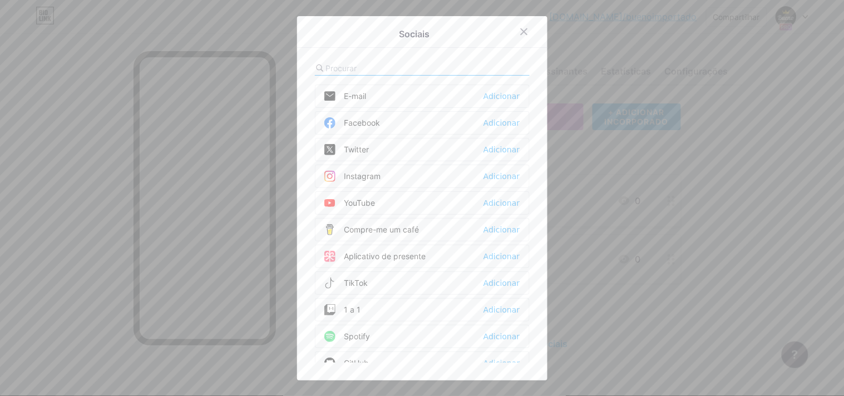
click at [413, 172] on div "Instagram Adicionar" at bounding box center [422, 176] width 215 height 23
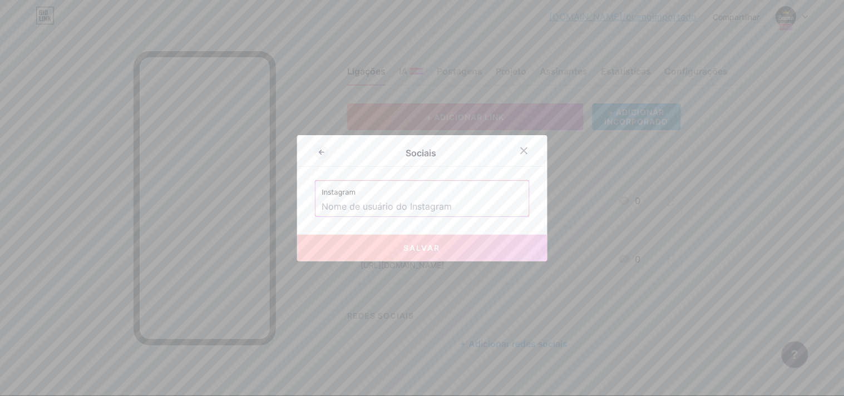
click at [399, 207] on input "text" at bounding box center [422, 206] width 200 height 19
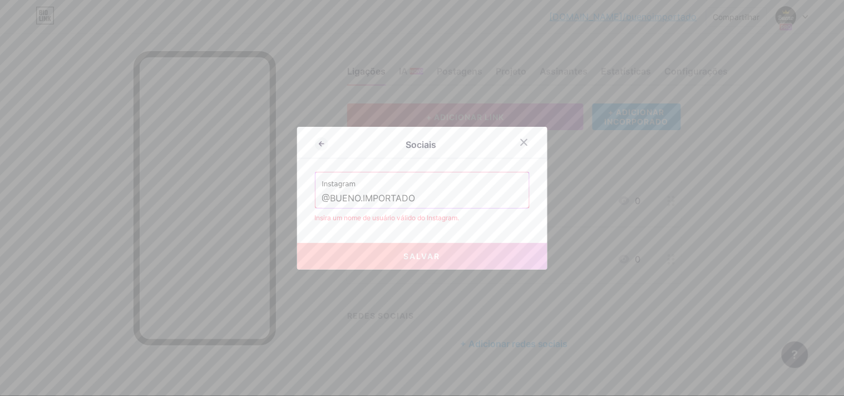
click at [331, 197] on input "@BUENO.IMPORTADO" at bounding box center [422, 198] width 200 height 19
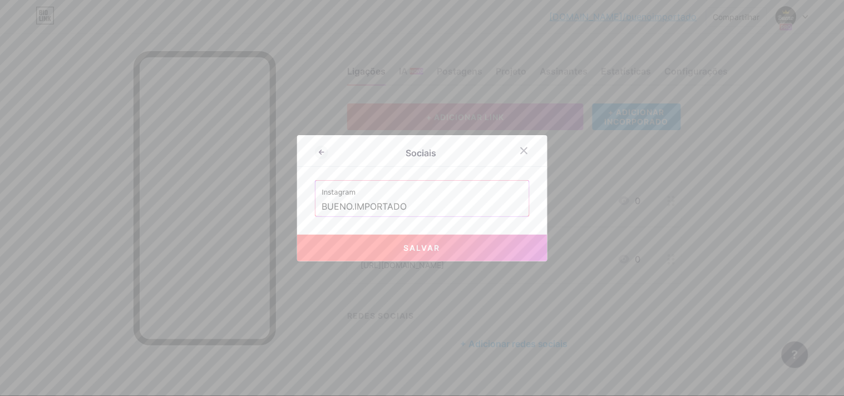
click at [383, 241] on button "Salvar" at bounding box center [422, 248] width 250 height 27
type input "[URL][DOMAIN_NAME][DOMAIN_NAME]"
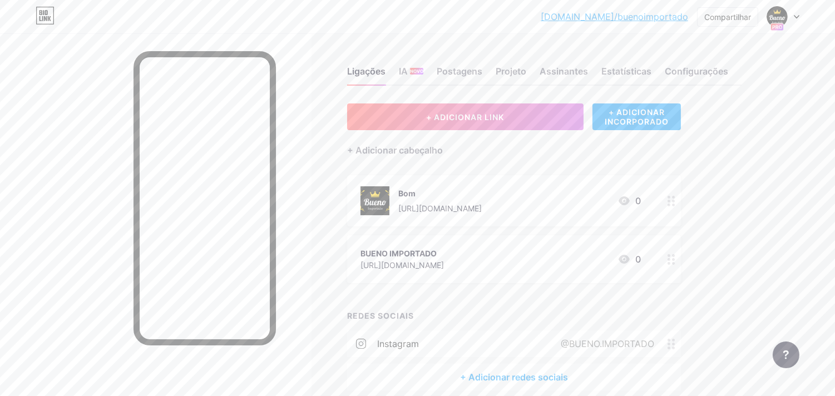
click at [670, 259] on icon at bounding box center [672, 259] width 8 height 11
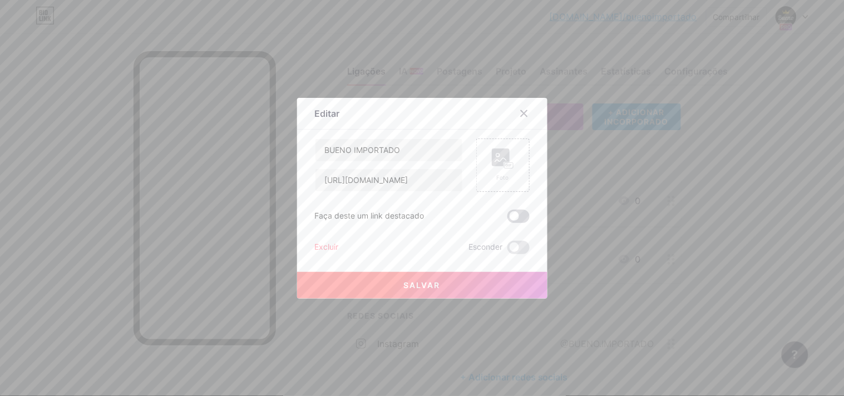
click at [525, 216] on span at bounding box center [518, 216] width 22 height 13
click at [507, 219] on input "checkbox" at bounding box center [507, 219] width 0 height 0
click at [509, 164] on rect at bounding box center [508, 165] width 9 height 6
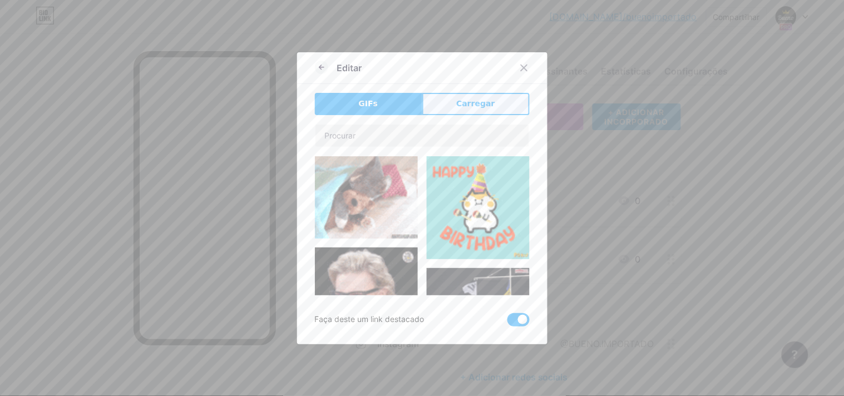
click at [474, 99] on font "Carregar" at bounding box center [475, 103] width 38 height 9
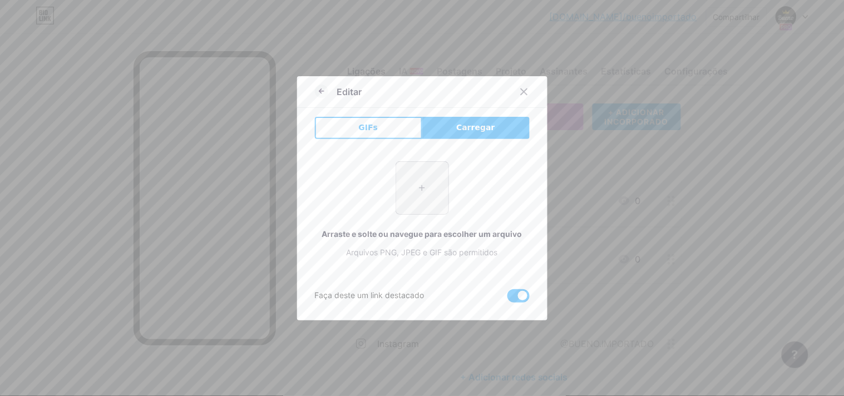
click at [404, 179] on input "file" at bounding box center [422, 188] width 52 height 52
type input "C:\fakepath\Imagem do WhatsApp de [DATE] à(s) 17.23.07_b18aa221.jpg"
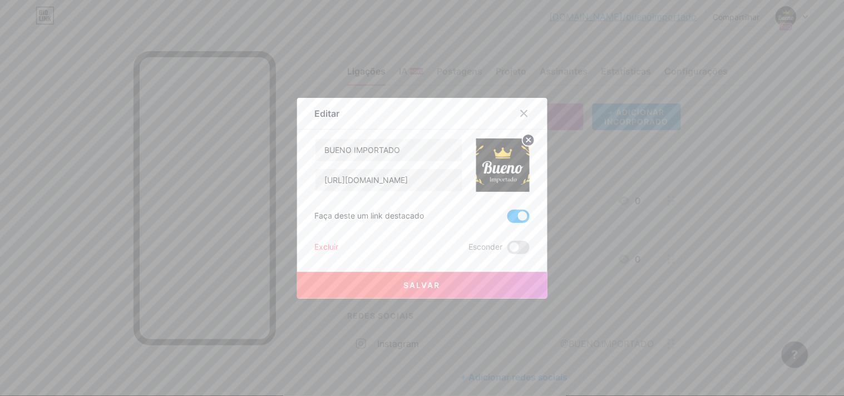
click at [427, 282] on font "Salvar" at bounding box center [422, 284] width 37 height 9
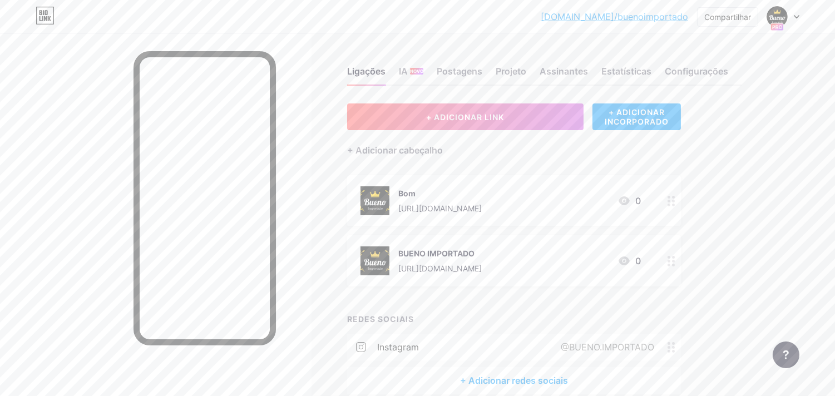
click at [447, 204] on font "[URL][DOMAIN_NAME]" at bounding box center [439, 208] width 83 height 9
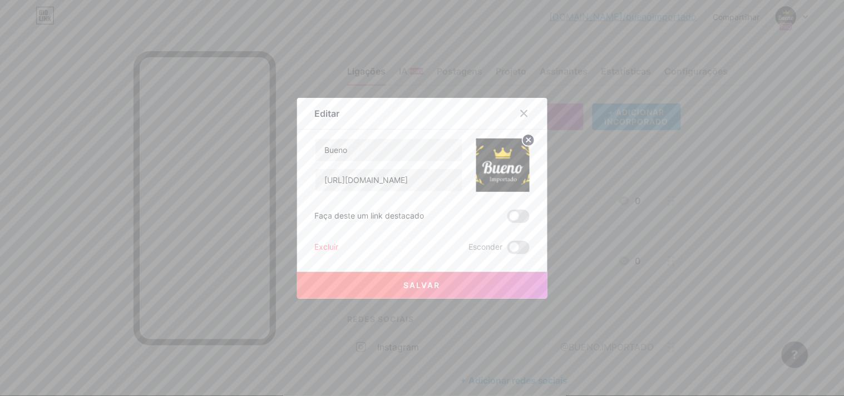
click at [518, 219] on span at bounding box center [518, 216] width 22 height 13
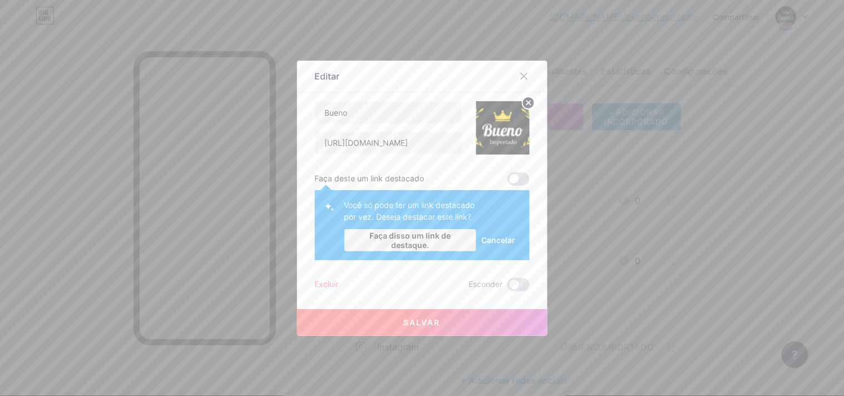
click at [396, 176] on font "Faça deste um link destacado" at bounding box center [370, 178] width 110 height 9
click at [518, 179] on span at bounding box center [518, 178] width 22 height 13
click at [421, 238] on font "Faça disso um link de destaque." at bounding box center [409, 240] width 81 height 19
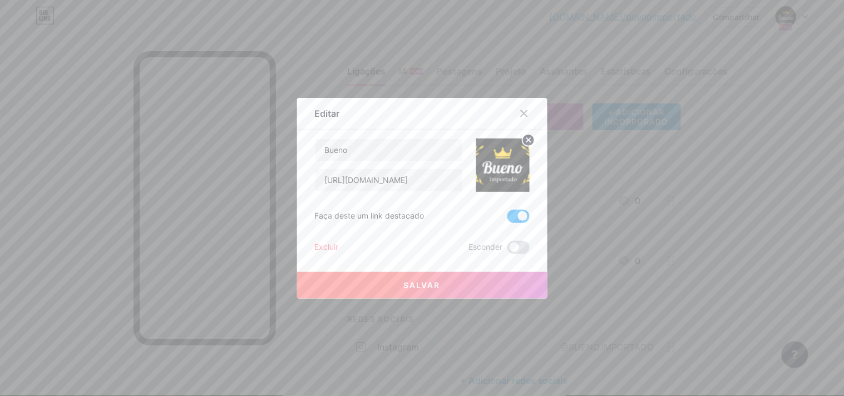
click at [432, 283] on font "Salvar" at bounding box center [422, 284] width 37 height 9
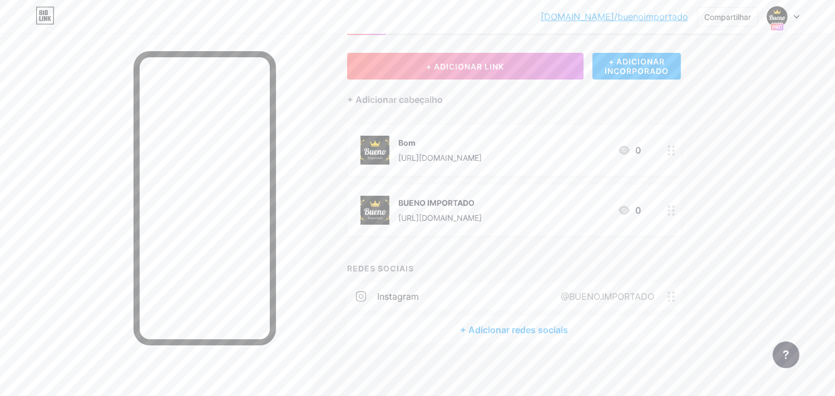
scroll to position [52, 0]
click at [589, 330] on div "+ Adicionar redes sociais" at bounding box center [514, 328] width 334 height 27
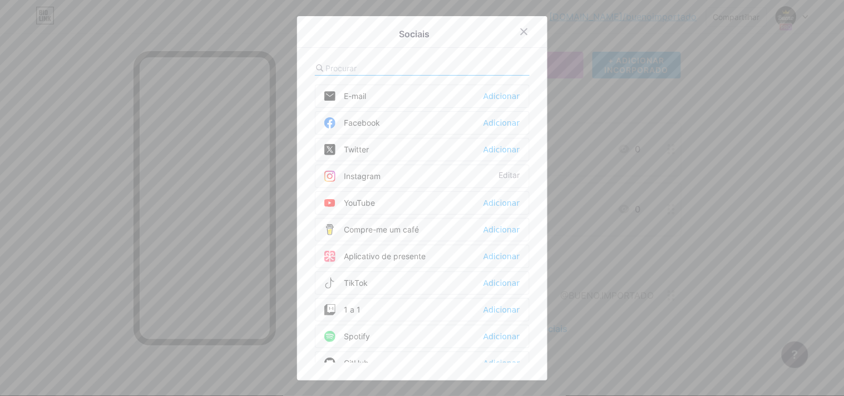
click at [542, 150] on div "Sociais E-mail Adicionar Facebook Adicionar Twitter Adicionar Instagram Editar …" at bounding box center [422, 198] width 250 height 364
drag, startPoint x: 542, startPoint y: 150, endPoint x: 566, endPoint y: 221, distance: 74.4
click at [566, 221] on div "Sociais E-mail Adicionar Facebook Adicionar Twitter Adicionar Instagram Editar …" at bounding box center [422, 198] width 844 height 396
click at [521, 32] on icon at bounding box center [524, 31] width 9 height 9
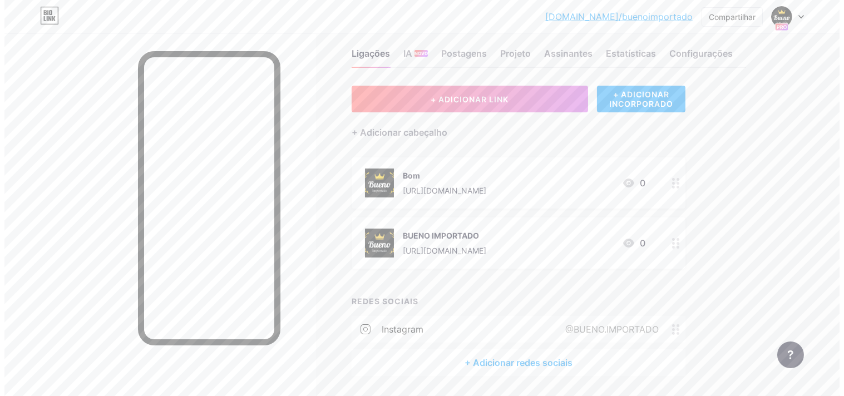
scroll to position [0, 0]
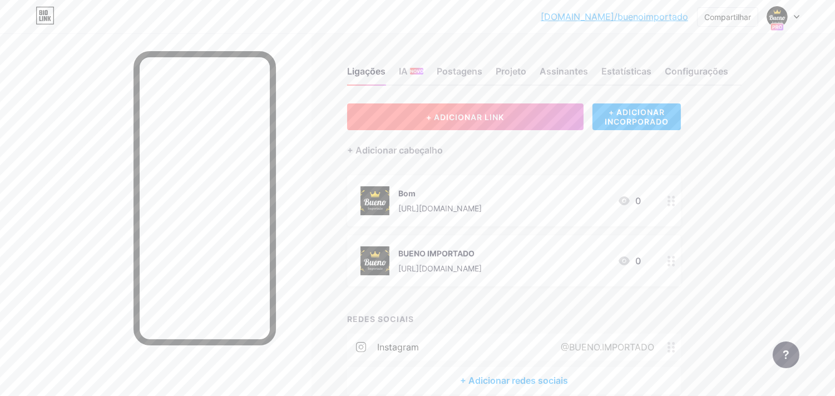
click at [541, 110] on button "+ ADICIONAR LINK" at bounding box center [465, 116] width 236 height 27
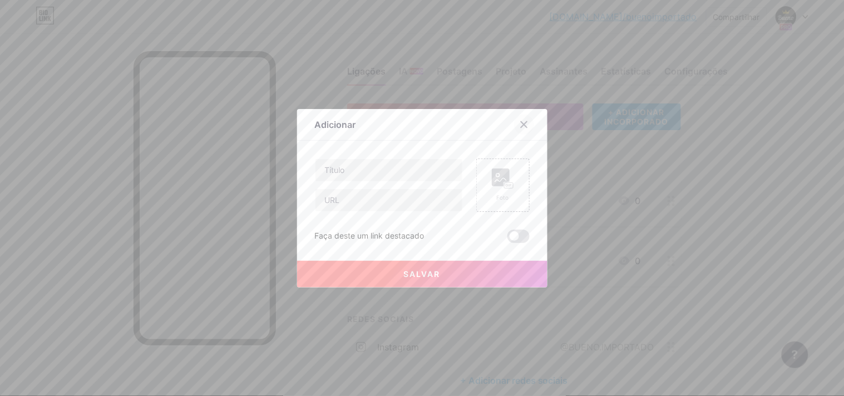
click at [520, 128] on icon at bounding box center [524, 124] width 9 height 9
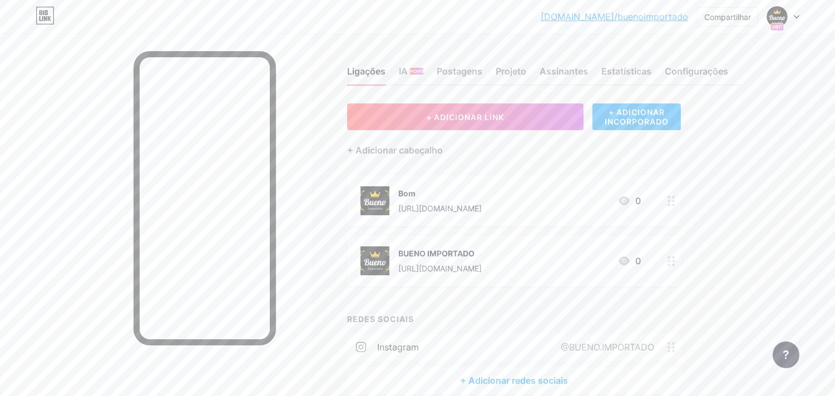
click at [619, 121] on font "+ ADICIONAR INCORPORADO" at bounding box center [637, 116] width 64 height 19
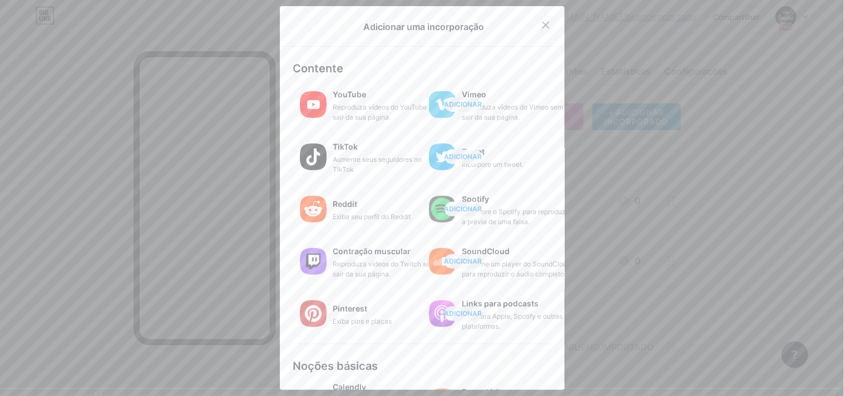
click at [541, 24] on icon at bounding box center [545, 25] width 9 height 9
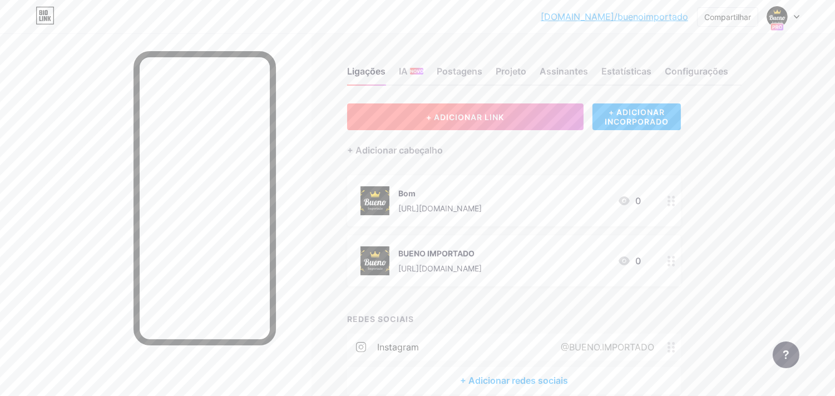
click at [501, 110] on button "+ ADICIONAR LINK" at bounding box center [465, 116] width 236 height 27
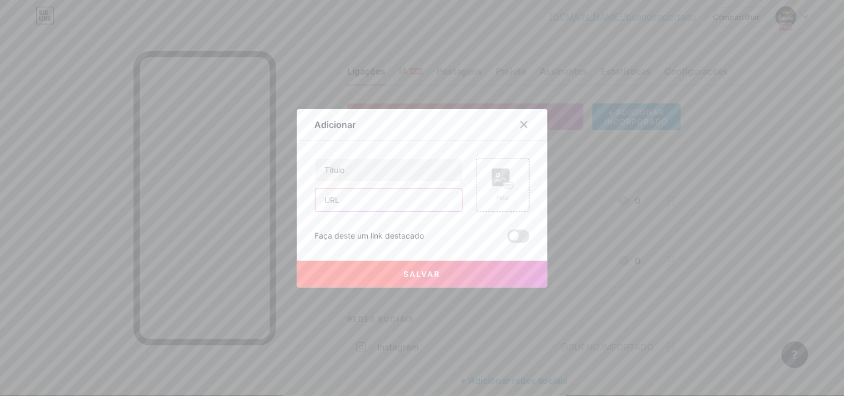
click at [349, 202] on input "text" at bounding box center [388, 200] width 147 height 22
paste input "[URL][DOMAIN_NAME]"
type input "[URL][DOMAIN_NAME]"
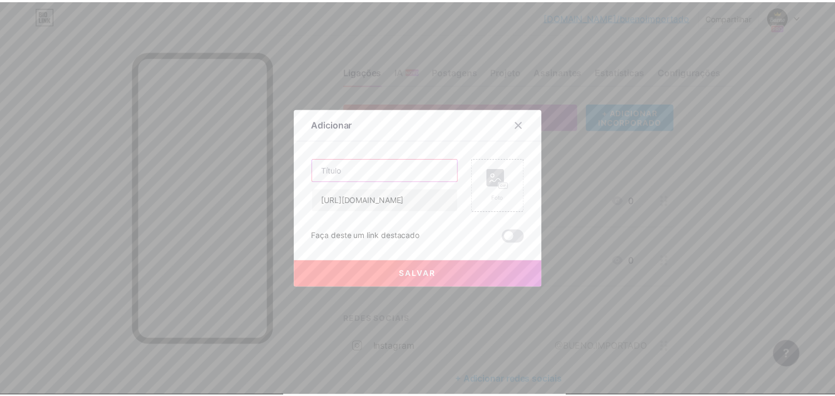
scroll to position [0, 0]
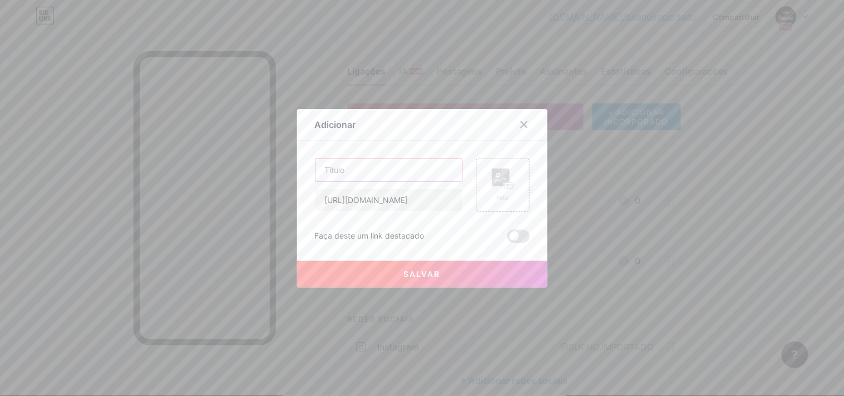
click at [349, 175] on input "text" at bounding box center [388, 170] width 147 height 22
type input "GRUPO VIP"
click at [520, 235] on span at bounding box center [518, 236] width 22 height 13
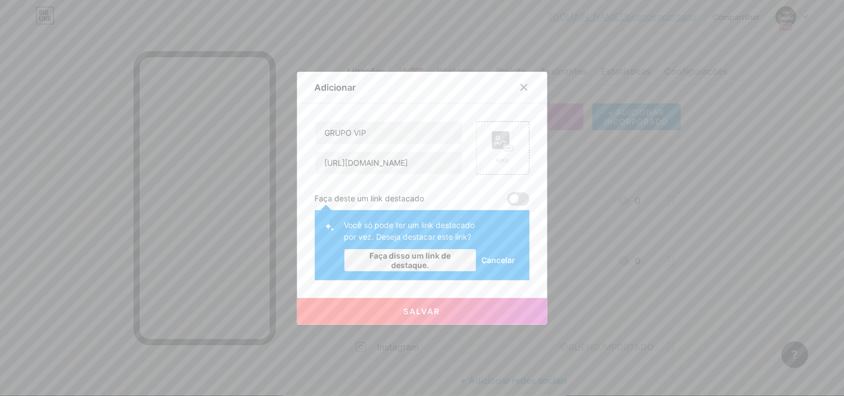
click at [520, 199] on span at bounding box center [518, 198] width 22 height 13
click at [423, 254] on font "Faça disso um link de destaque." at bounding box center [409, 260] width 81 height 19
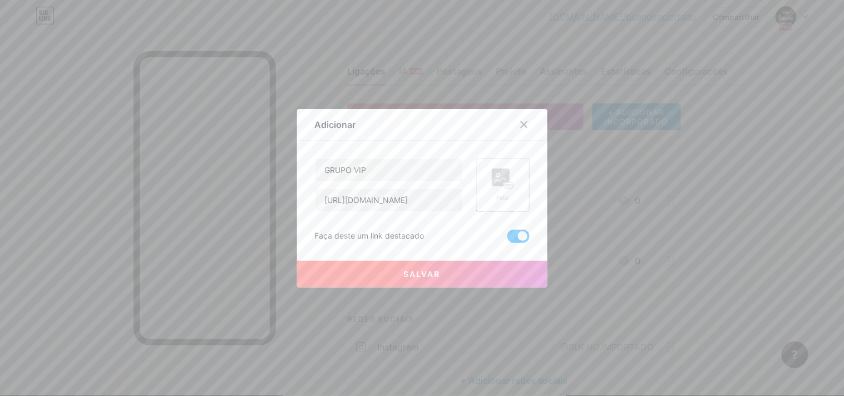
click at [510, 186] on rect at bounding box center [508, 185] width 9 height 6
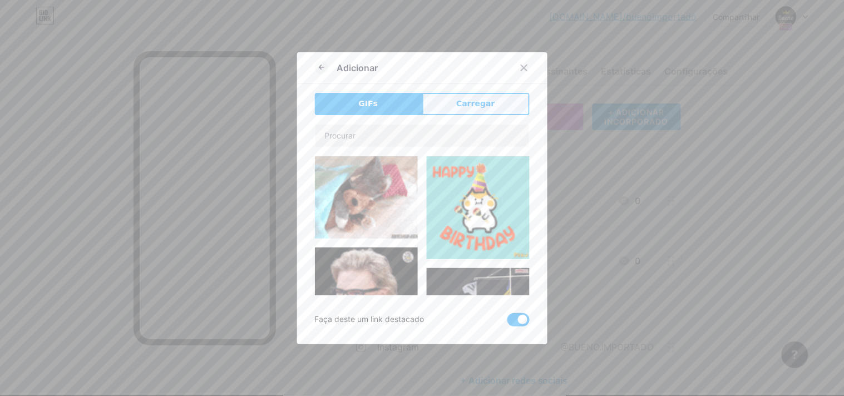
click at [443, 101] on button "Carregar" at bounding box center [475, 104] width 107 height 22
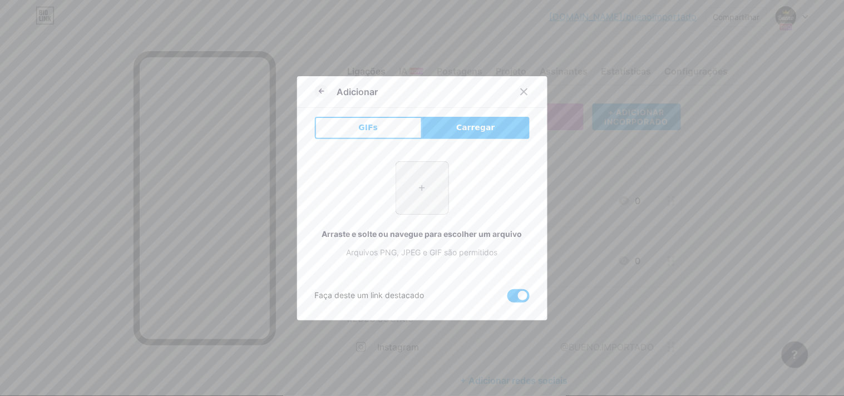
click at [419, 194] on input "file" at bounding box center [422, 188] width 52 height 52
type input "C:\fakepath\Imagem do WhatsApp de [DATE] à(s) 17.23.07_b18aa221.jpg"
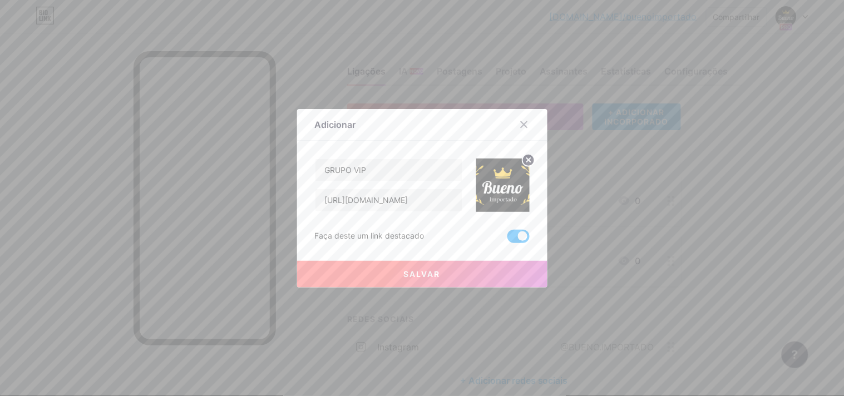
click at [423, 270] on font "Salvar" at bounding box center [422, 273] width 37 height 9
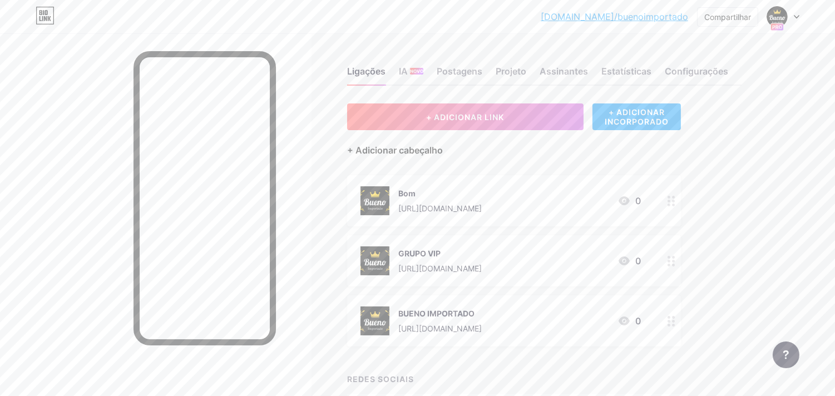
click at [407, 149] on font "+ Adicionar cabeçalho" at bounding box center [395, 150] width 96 height 11
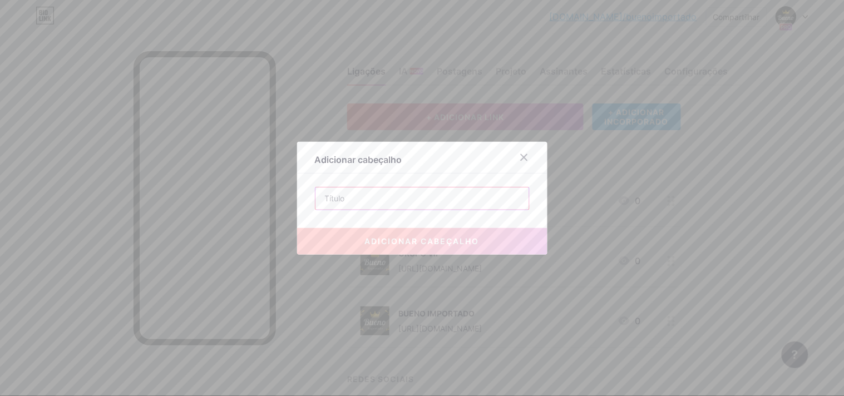
click at [343, 194] on input "text" at bounding box center [422, 198] width 214 height 22
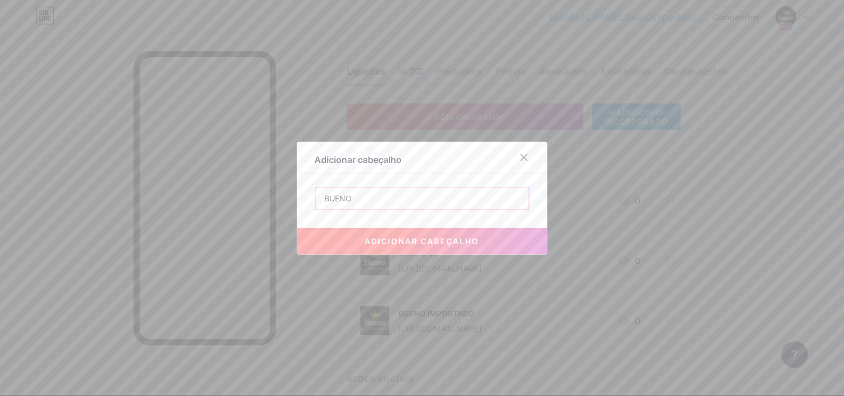
type input "BUENO"
click at [388, 234] on button "adicionar cabeçalho" at bounding box center [422, 241] width 250 height 27
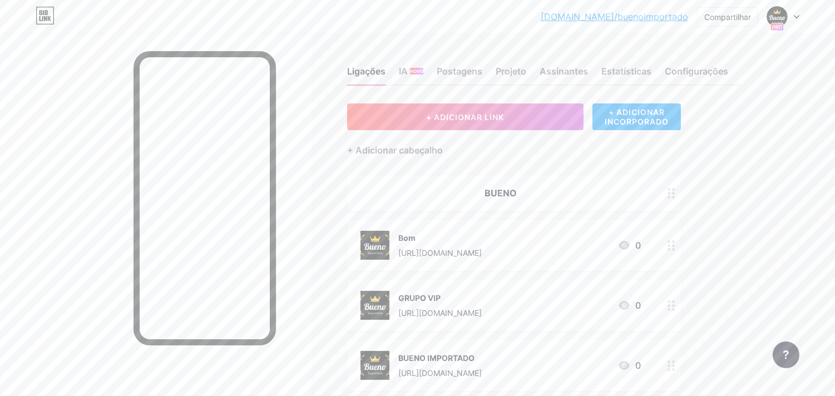
click at [669, 192] on circle at bounding box center [669, 193] width 3 height 3
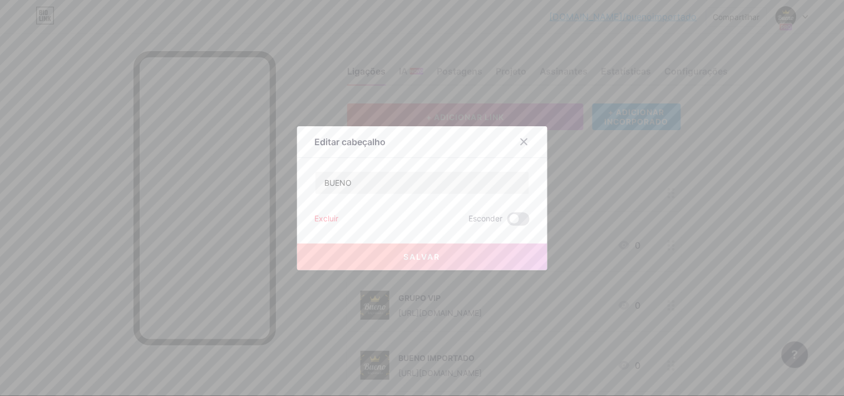
click at [328, 217] on font "Excluir" at bounding box center [327, 218] width 24 height 9
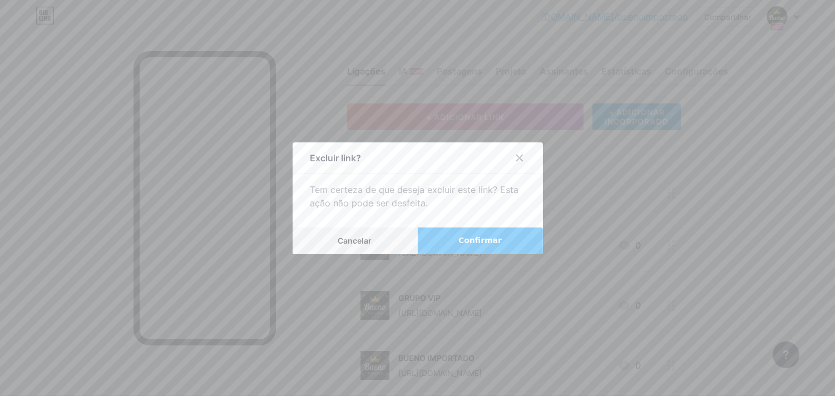
click at [480, 241] on font "Confirmar" at bounding box center [479, 240] width 43 height 9
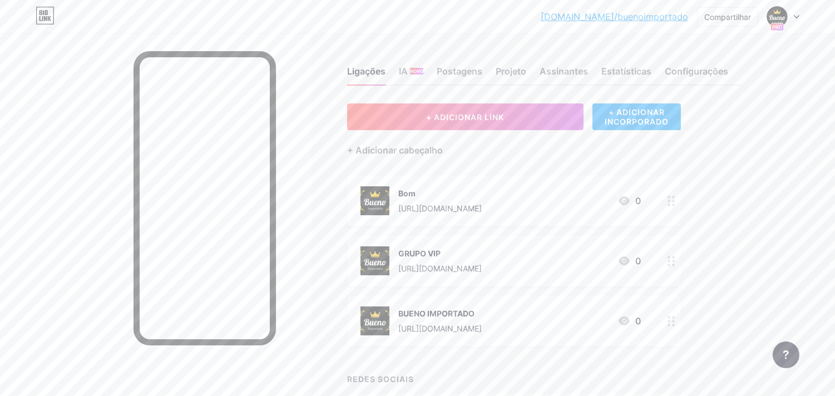
click at [641, 112] on font "+ ADICIONAR INCORPORADO" at bounding box center [637, 116] width 64 height 19
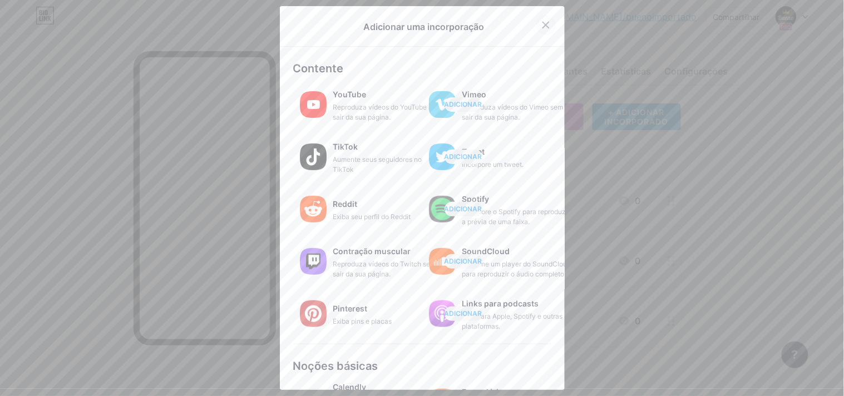
click at [541, 21] on icon at bounding box center [545, 25] width 9 height 9
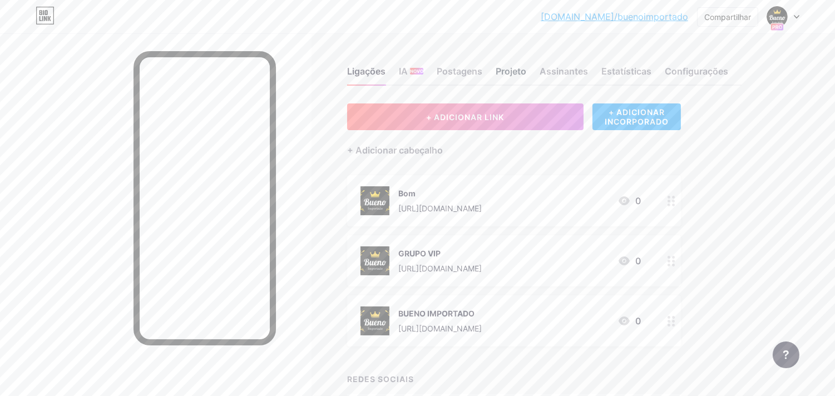
click at [512, 73] on font "Projeto" at bounding box center [511, 71] width 31 height 11
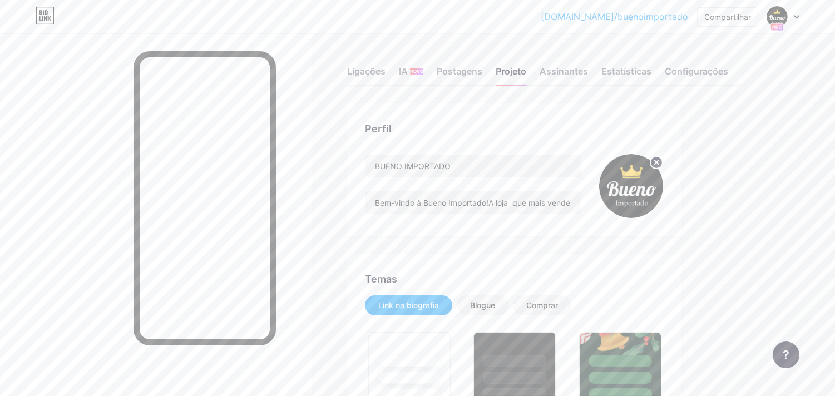
type input "#000000"
type input "#ffffff"
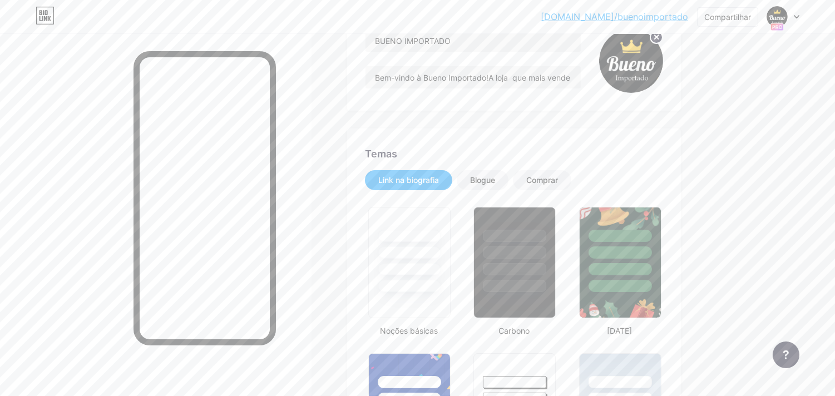
scroll to position [190, 0]
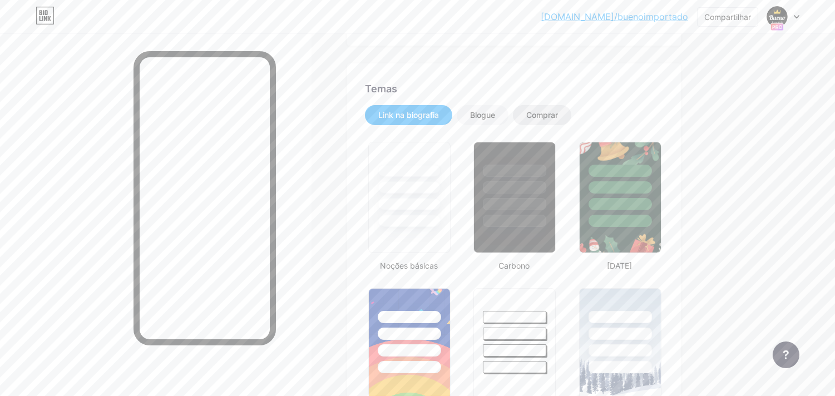
click at [545, 118] on font "Comprar" at bounding box center [542, 114] width 32 height 9
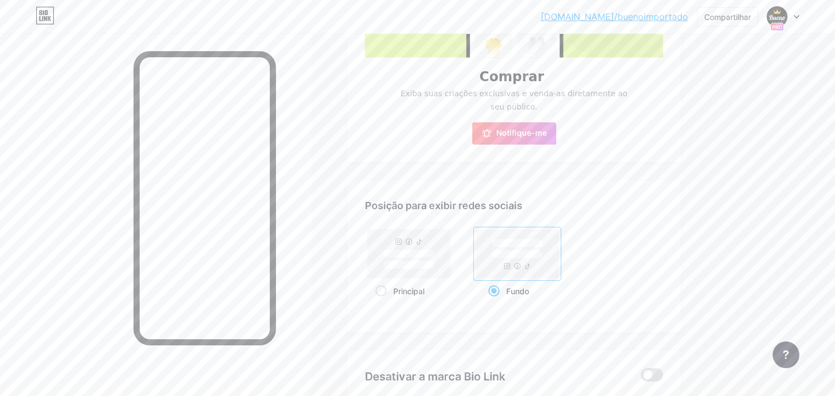
scroll to position [447, 0]
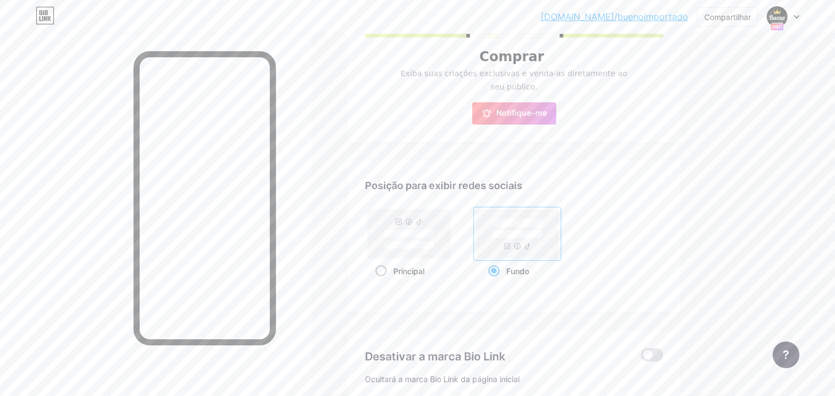
click at [383, 265] on span at bounding box center [380, 270] width 11 height 11
click at [383, 281] on input "Principal" at bounding box center [378, 284] width 7 height 7
radio input "true"
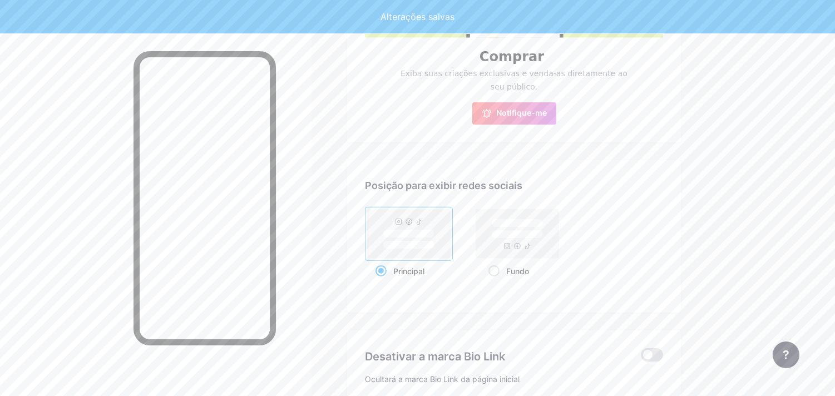
type input "Bem-vindo à Bueno Importado!A loja que mais vende Jundiai e região — referência…"
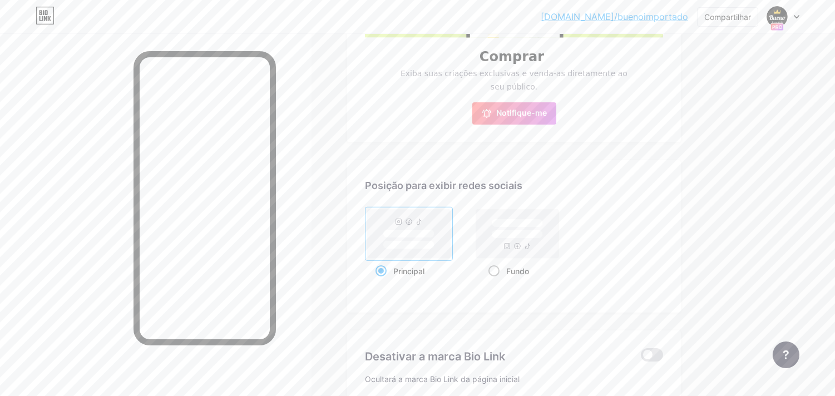
click at [520, 225] on rect at bounding box center [517, 233] width 83 height 49
click at [496, 281] on input "Fundo" at bounding box center [491, 284] width 7 height 7
radio input "true"
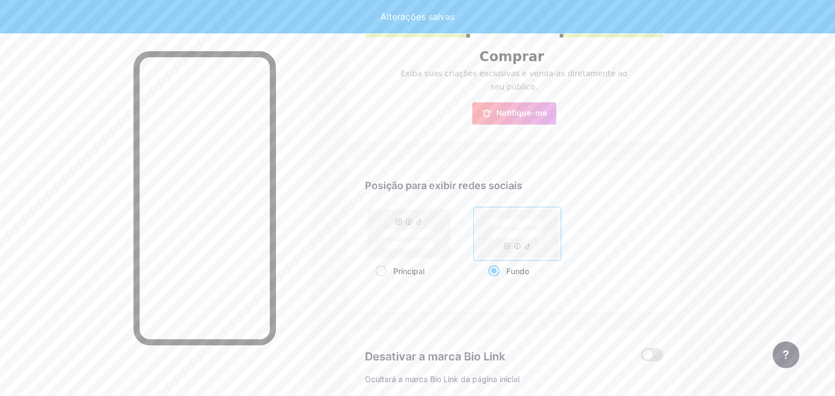
type input "Bem-vindo à Bueno Importado!A loja que mais vende Jundiai e região — referência…"
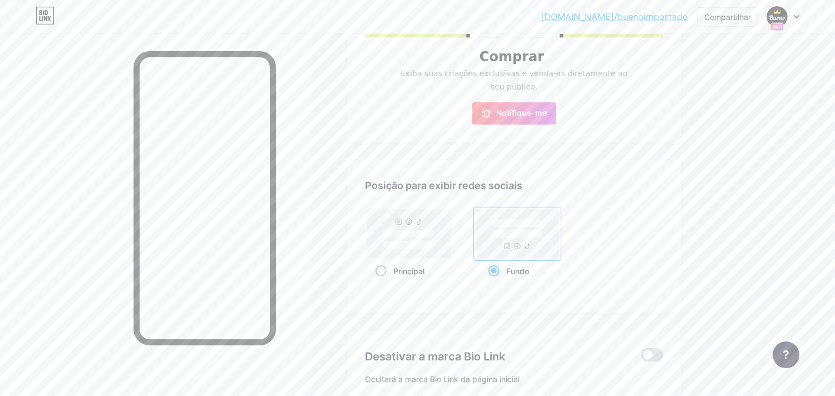
click at [423, 229] on rect at bounding box center [408, 233] width 51 height 8
click at [383, 281] on input "Principal" at bounding box center [378, 284] width 7 height 7
radio input "true"
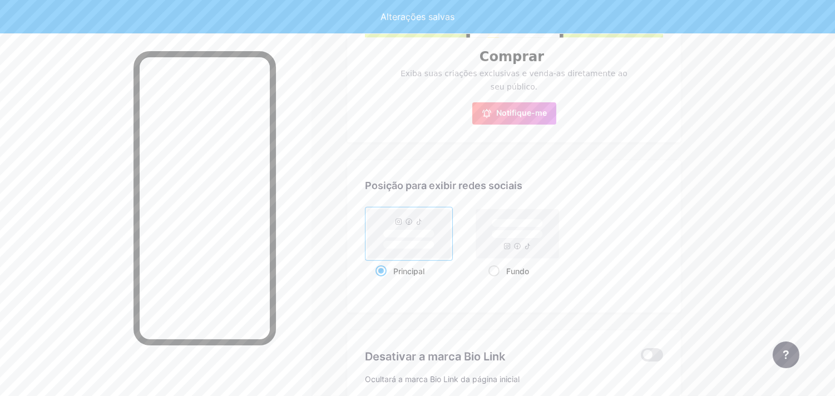
type input "Bem-vindo à Bueno Importado!A loja que mais vende Jundiai e região — referência…"
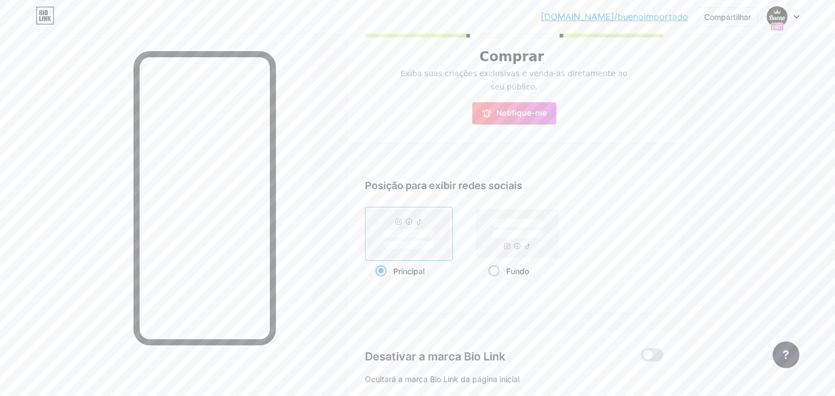
click at [515, 230] on rect at bounding box center [517, 234] width 51 height 8
click at [496, 281] on input "Fundo" at bounding box center [491, 284] width 7 height 7
radio input "true"
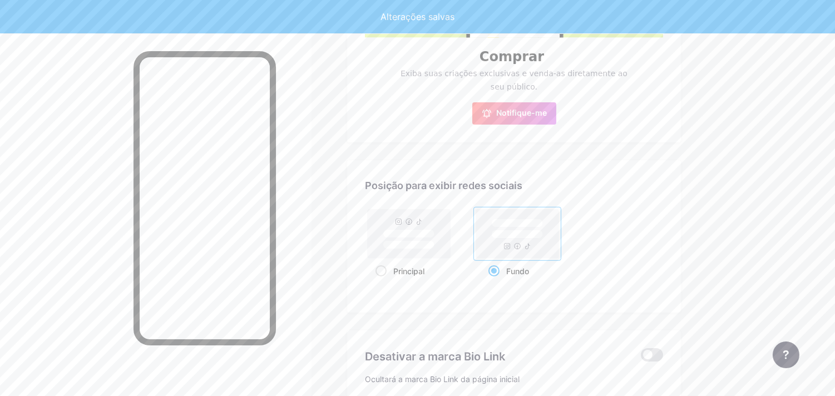
type input "Bem-vindo à Bueno Importado!A loja que mais vende Jundiai e região — referência…"
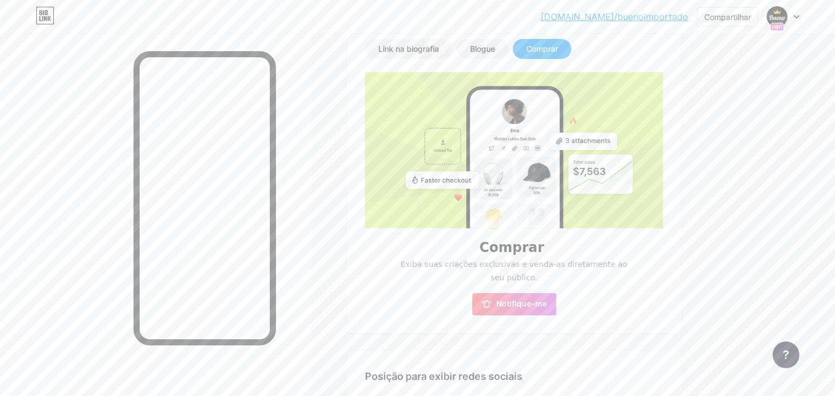
scroll to position [198, 0]
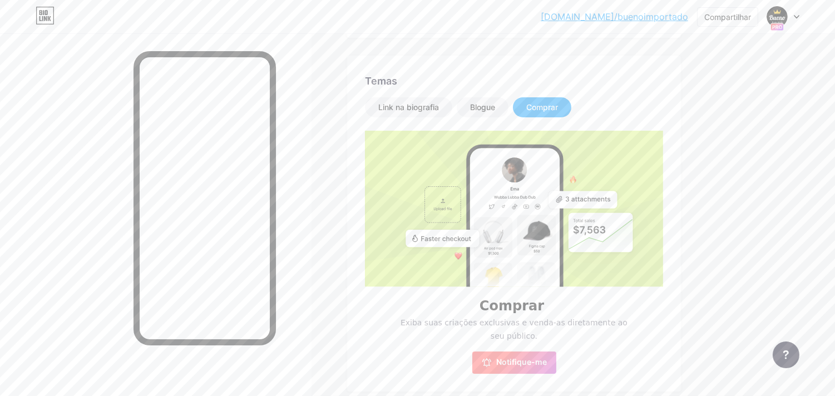
click at [512, 352] on button "Notifique-me" at bounding box center [514, 363] width 84 height 22
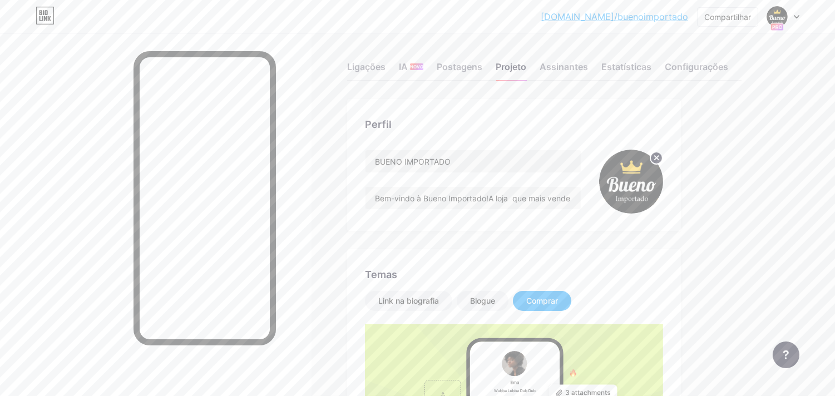
scroll to position [0, 0]
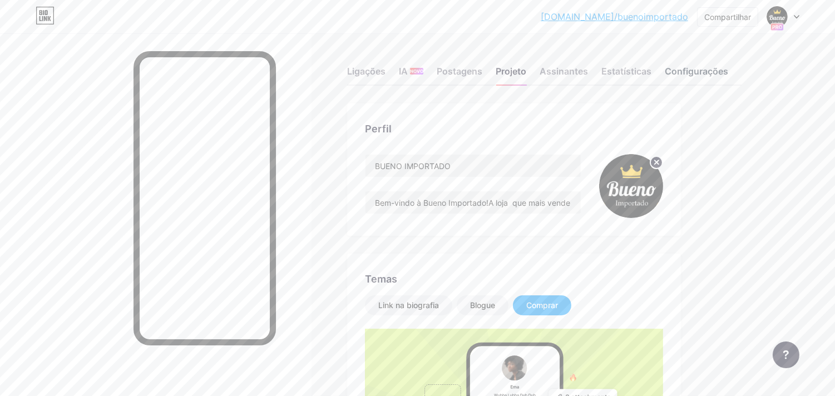
click at [672, 71] on font "Configurações" at bounding box center [696, 71] width 63 height 11
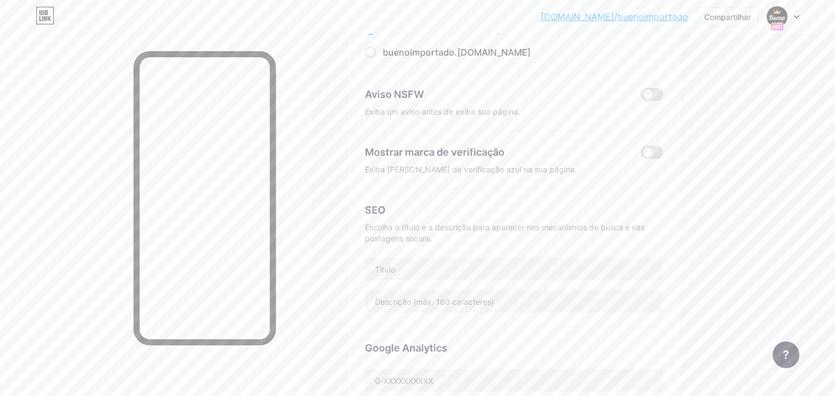
scroll to position [152, 0]
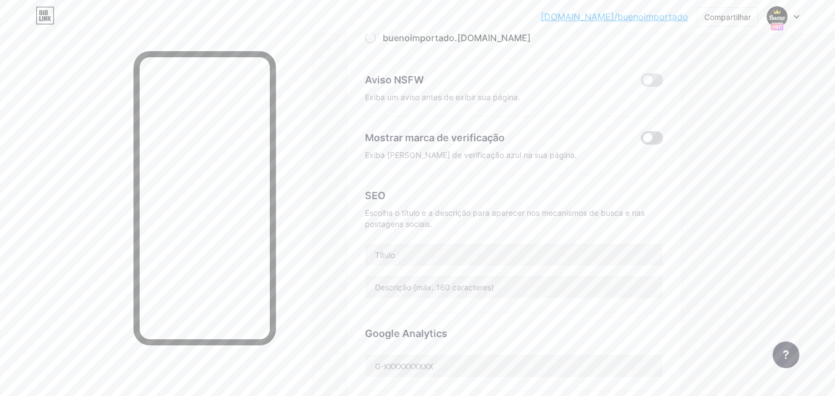
click at [655, 142] on span at bounding box center [652, 137] width 22 height 13
click at [641, 141] on input "checkbox" at bounding box center [641, 141] width 0 height 0
click at [641, 137] on span at bounding box center [652, 137] width 22 height 13
click at [641, 141] on input "checkbox" at bounding box center [641, 141] width 0 height 0
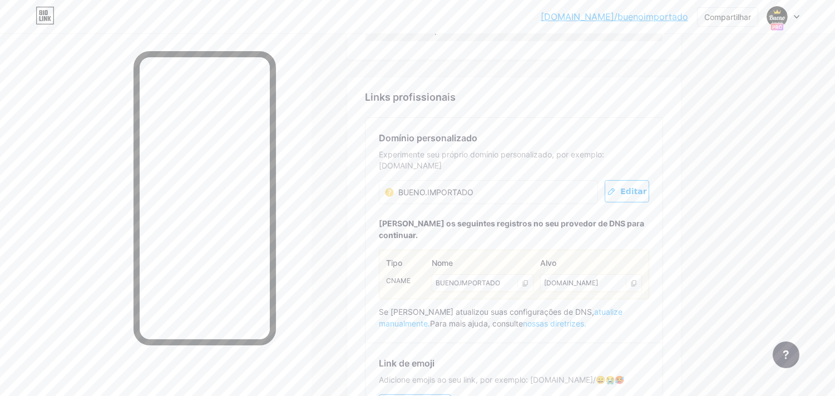
scroll to position [574, 0]
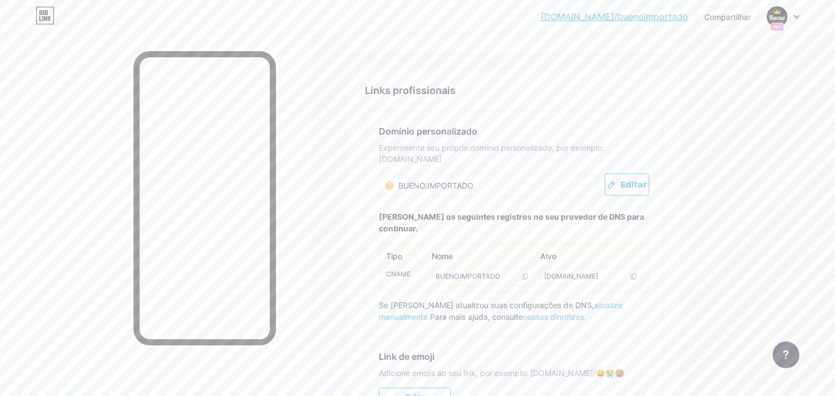
click at [501, 186] on div "BUENO.IMPORTADO BUENO.IMPORTADO" at bounding box center [488, 186] width 219 height 24
click at [621, 187] on span "Editar" at bounding box center [626, 184] width 39 height 9
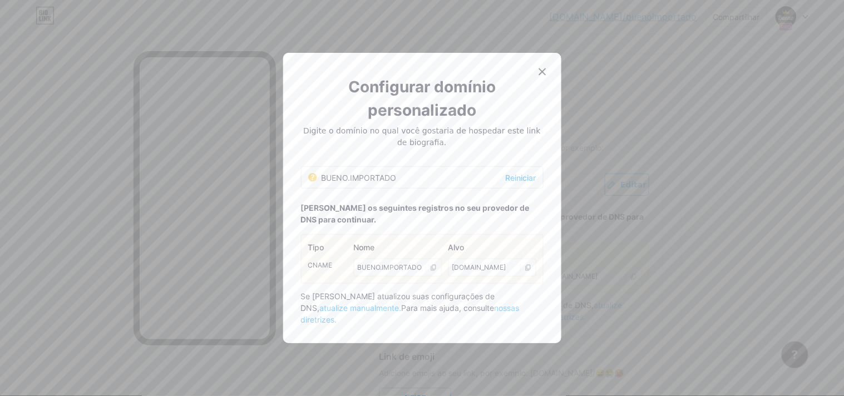
click at [423, 184] on div "BUENO.IMPORTADO Reiniciar" at bounding box center [422, 177] width 243 height 22
click at [419, 271] on font "BUENO.IMPORTADO" at bounding box center [390, 267] width 65 height 8
click at [540, 74] on icon at bounding box center [542, 71] width 9 height 9
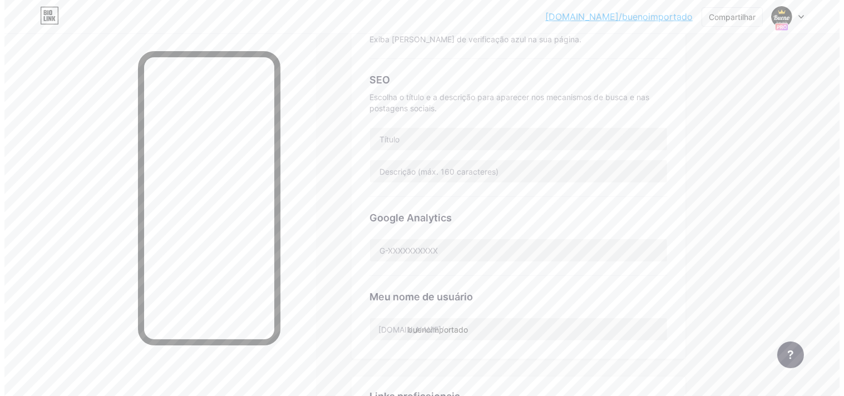
scroll to position [0, 0]
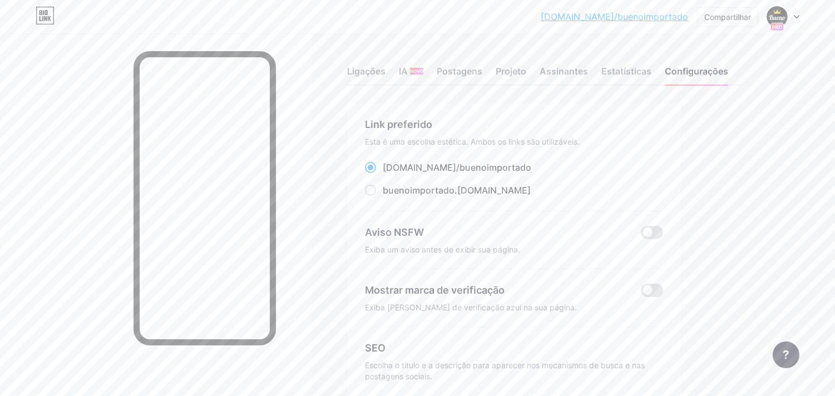
click at [651, 19] on font "[DOMAIN_NAME]/buenoimportado" at bounding box center [614, 16] width 147 height 11
click at [740, 15] on font "Compartilhar" at bounding box center [727, 16] width 47 height 9
click at [670, 55] on div "Copiar link" at bounding box center [675, 57] width 166 height 27
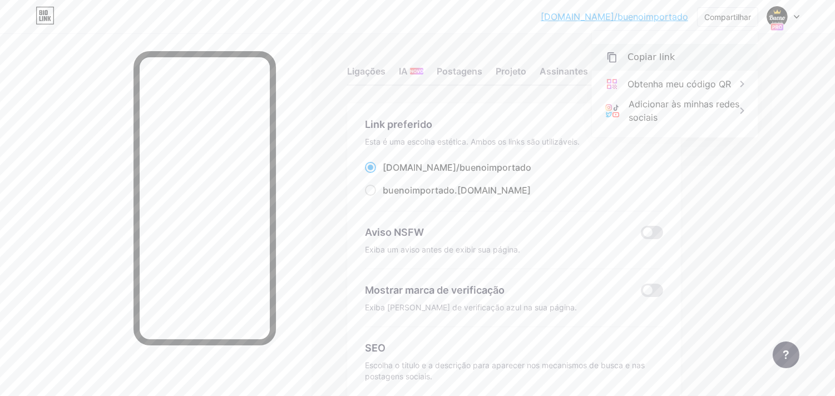
click at [670, 55] on div "Copiar link" at bounding box center [675, 57] width 166 height 27
click at [610, 58] on icon at bounding box center [611, 57] width 13 height 13
click at [365, 81] on div "Ligações" at bounding box center [366, 75] width 38 height 20
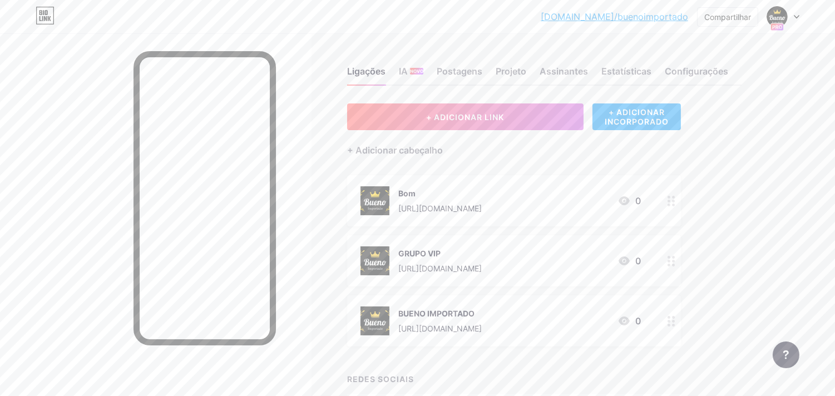
click at [424, 204] on font "[URL][DOMAIN_NAME]" at bounding box center [439, 208] width 83 height 9
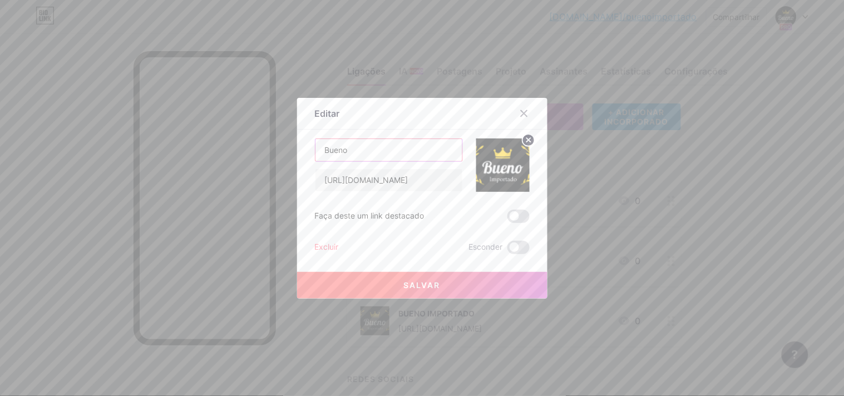
click at [362, 149] on input "Bueno" at bounding box center [388, 150] width 147 height 22
type input "B"
type input "WHATSAPP"
click at [416, 280] on font "Salvar" at bounding box center [422, 284] width 37 height 9
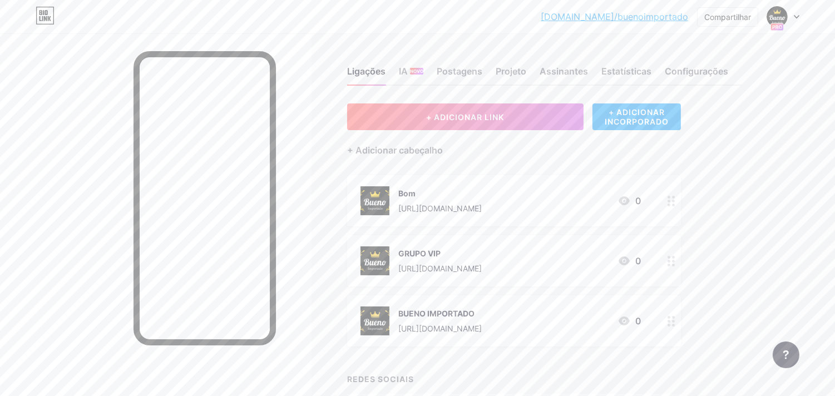
drag, startPoint x: 449, startPoint y: 266, endPoint x: 318, endPoint y: 231, distance: 135.9
click at [318, 231] on div "Ligações IA NOVO Postagens Projeto Assinantes Estatísticas Configurações + ADIC…" at bounding box center [394, 271] width 788 height 476
click at [443, 314] on font "BUENO IMPORTADO" at bounding box center [436, 313] width 76 height 9
click at [436, 309] on font "BUENO IMPORTADO" at bounding box center [436, 313] width 76 height 9
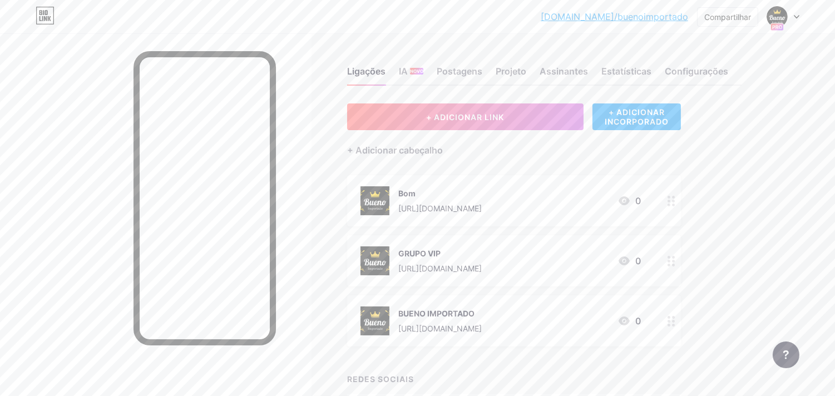
click at [669, 328] on div at bounding box center [671, 320] width 19 height 51
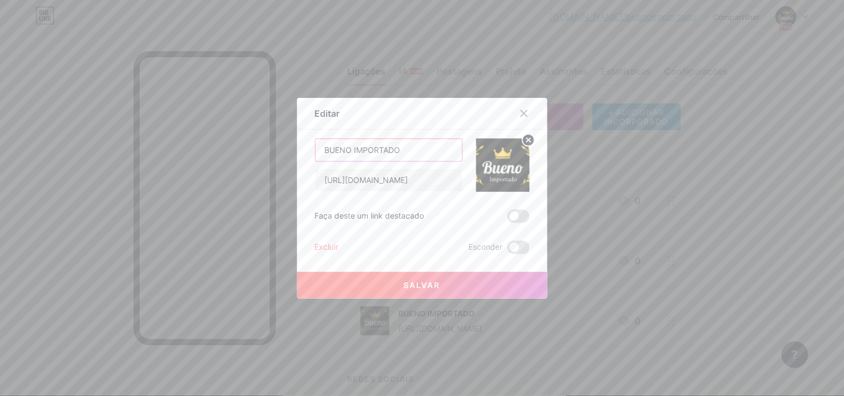
click at [413, 148] on input "BUENO IMPORTADO" at bounding box center [388, 150] width 147 height 22
type input "B"
type input "INSTAGRAM"
click at [424, 285] on font "Salvar" at bounding box center [422, 284] width 37 height 9
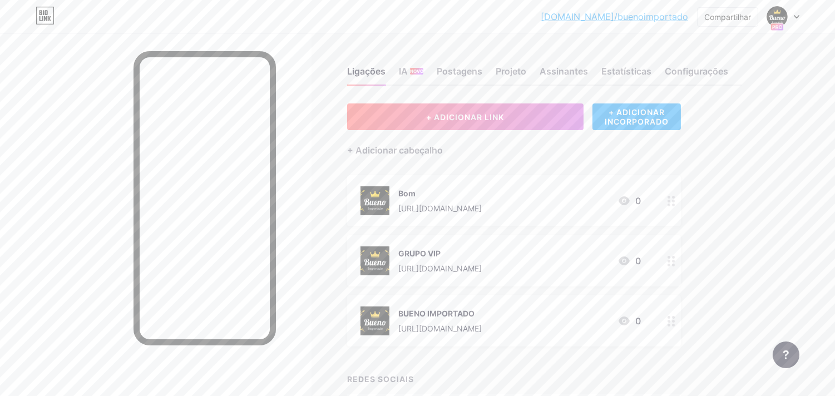
click at [469, 320] on div "BUENO IMPORTADO https://wa.me/message/FBT5XD3P3V6RI1" at bounding box center [439, 321] width 83 height 29
click at [669, 324] on circle at bounding box center [669, 325] width 3 height 3
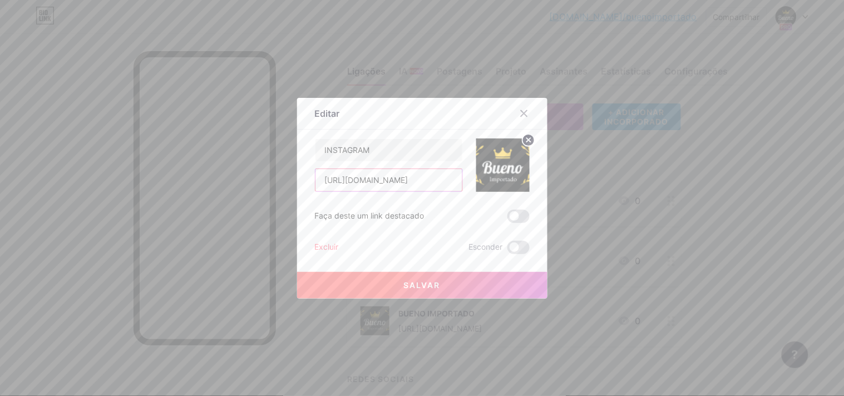
click at [452, 187] on input "[URL][DOMAIN_NAME]" at bounding box center [388, 180] width 147 height 22
type input "P3V6RI1"
click at [394, 176] on input "P3V6RI1" at bounding box center [388, 180] width 147 height 22
paste input "https://www.instagram.com/accounts/edit/"
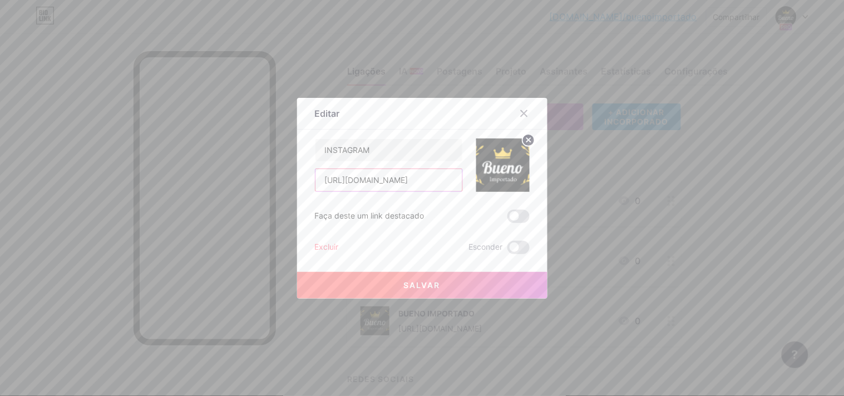
scroll to position [0, 29]
type input "https://www.instagram.com/accounts/edit/"
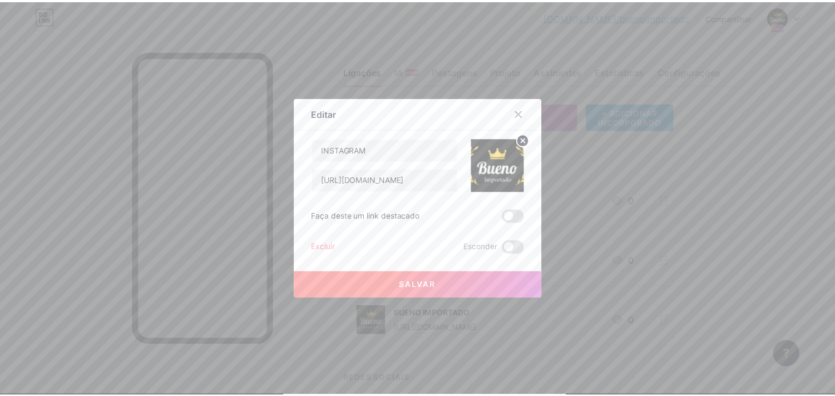
scroll to position [0, 0]
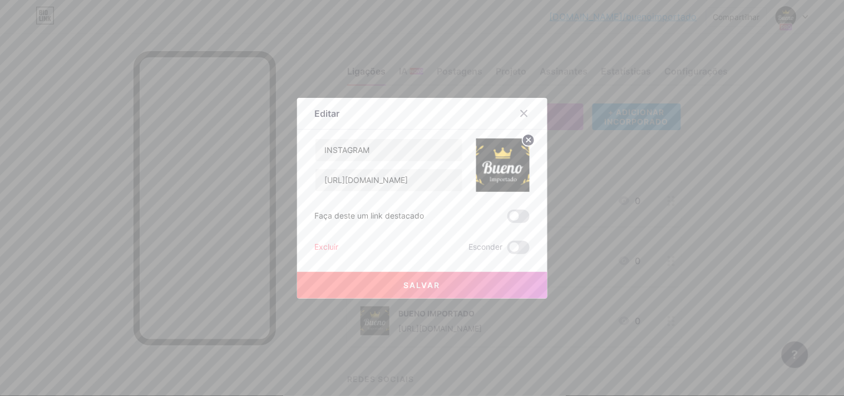
click at [407, 287] on font "Salvar" at bounding box center [422, 284] width 37 height 9
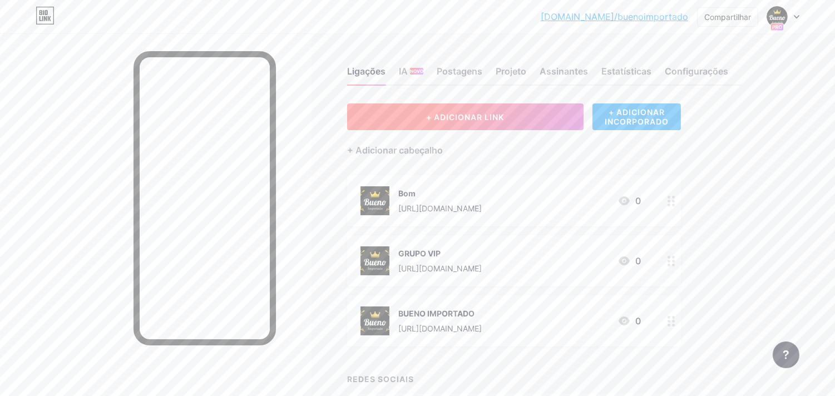
click at [454, 112] on font "+ ADICIONAR LINK" at bounding box center [465, 116] width 78 height 9
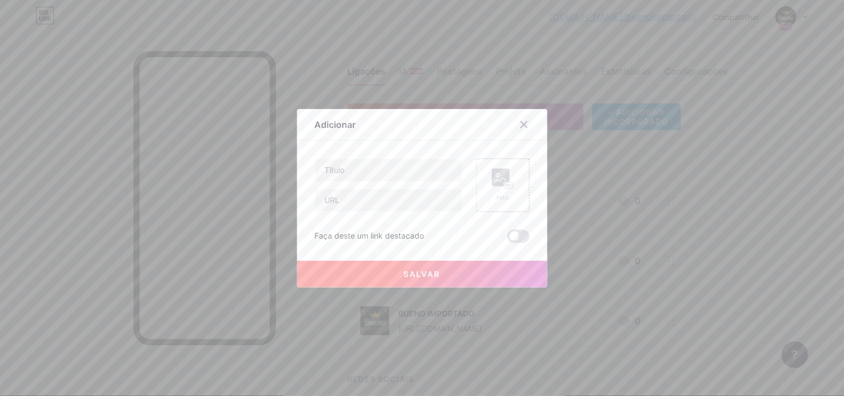
click at [527, 126] on icon at bounding box center [524, 124] width 9 height 9
